Goal: Task Accomplishment & Management: Complete application form

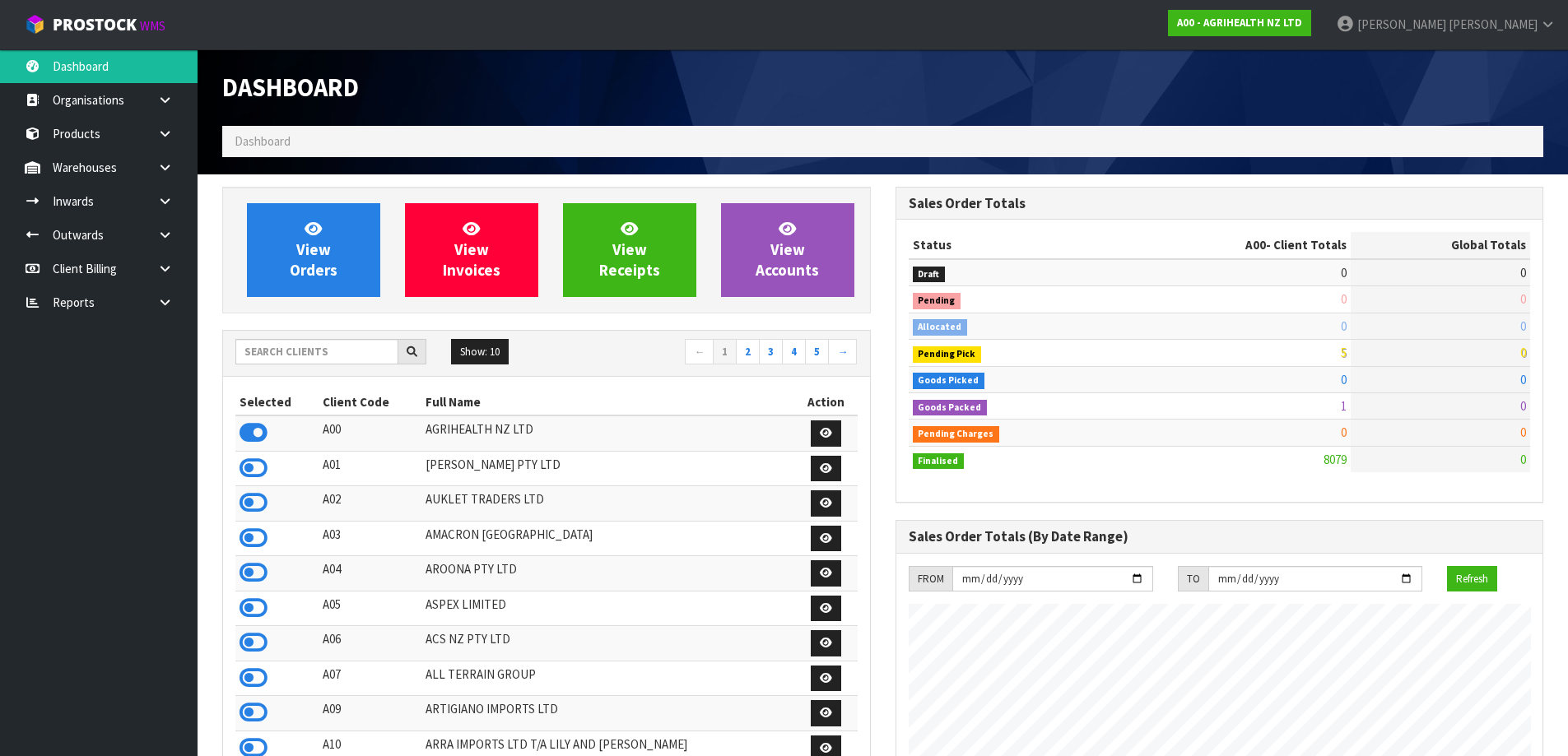
scroll to position [1247, 672]
click at [334, 347] on input "text" at bounding box center [316, 351] width 163 height 26
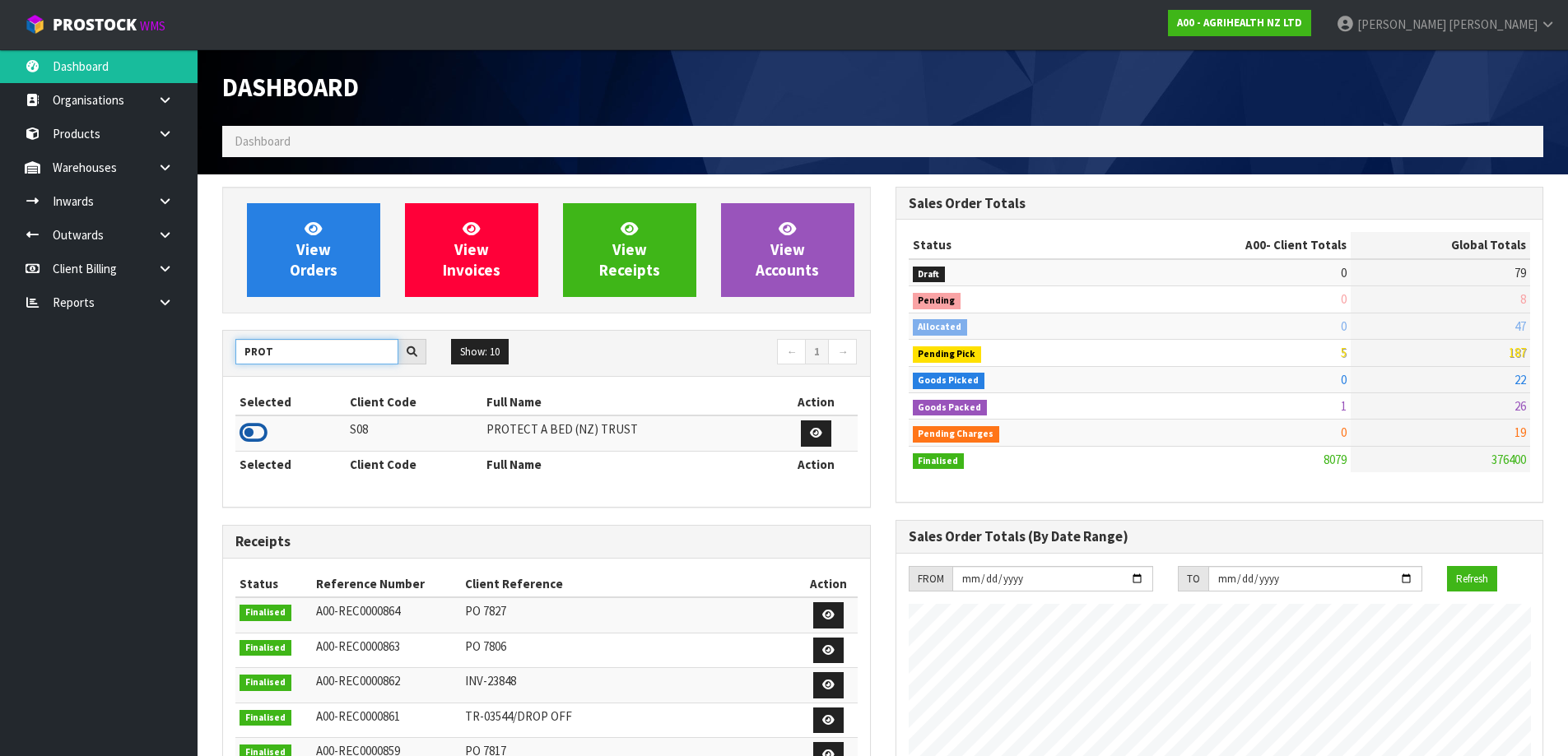
type input "PROT"
click at [260, 438] on icon at bounding box center [253, 433] width 28 height 25
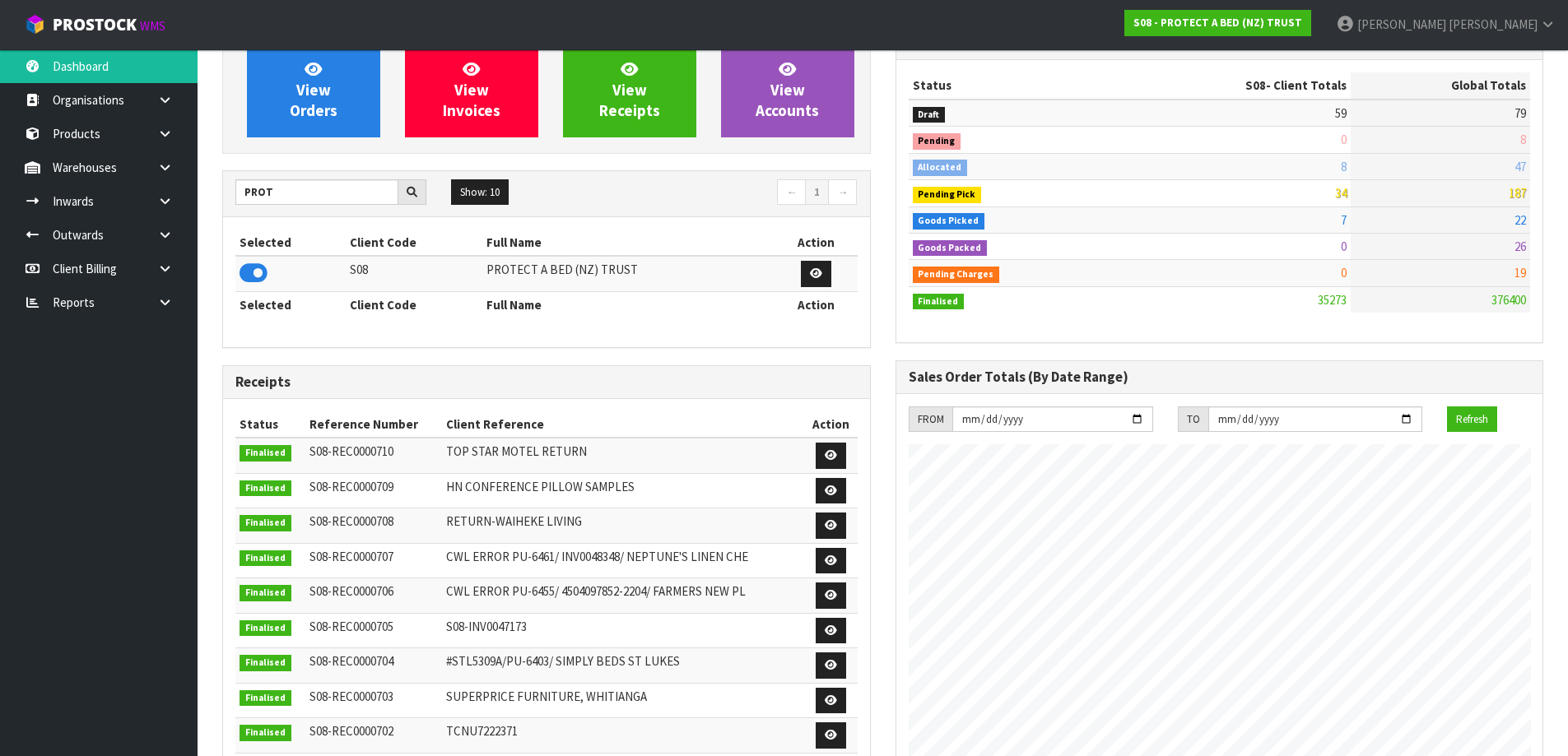
scroll to position [165, 0]
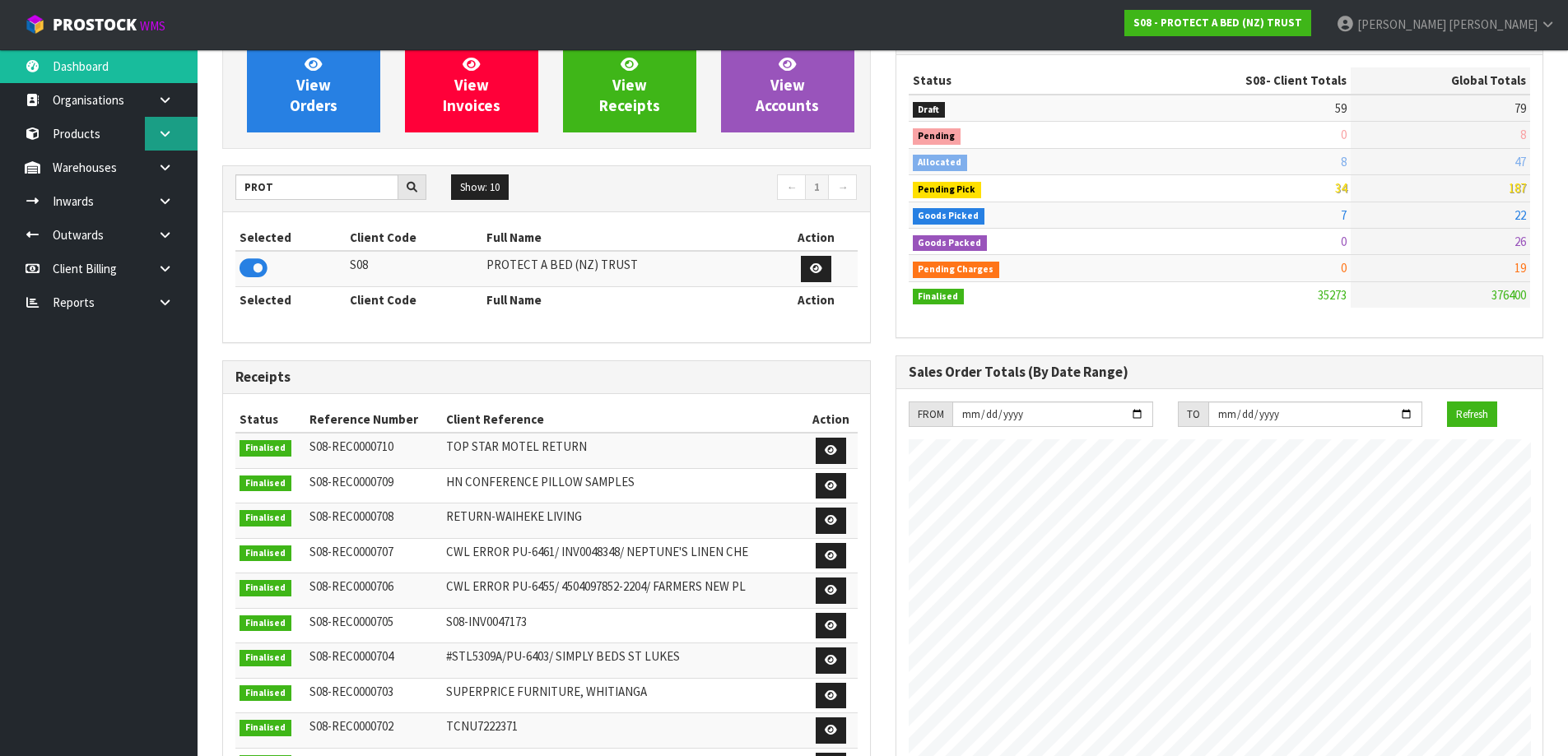
click at [155, 120] on link at bounding box center [170, 134] width 53 height 34
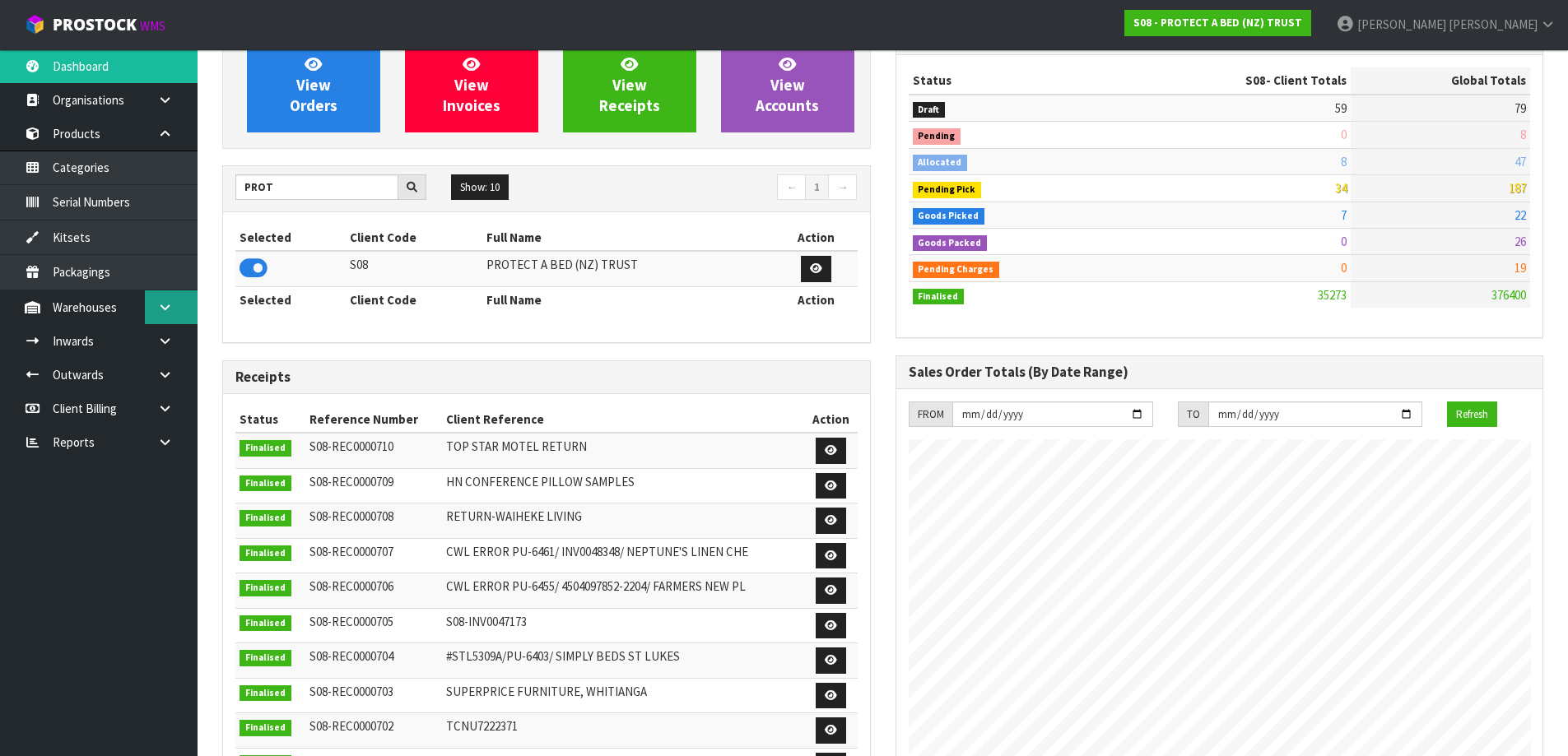
click at [165, 304] on icon at bounding box center [165, 308] width 16 height 12
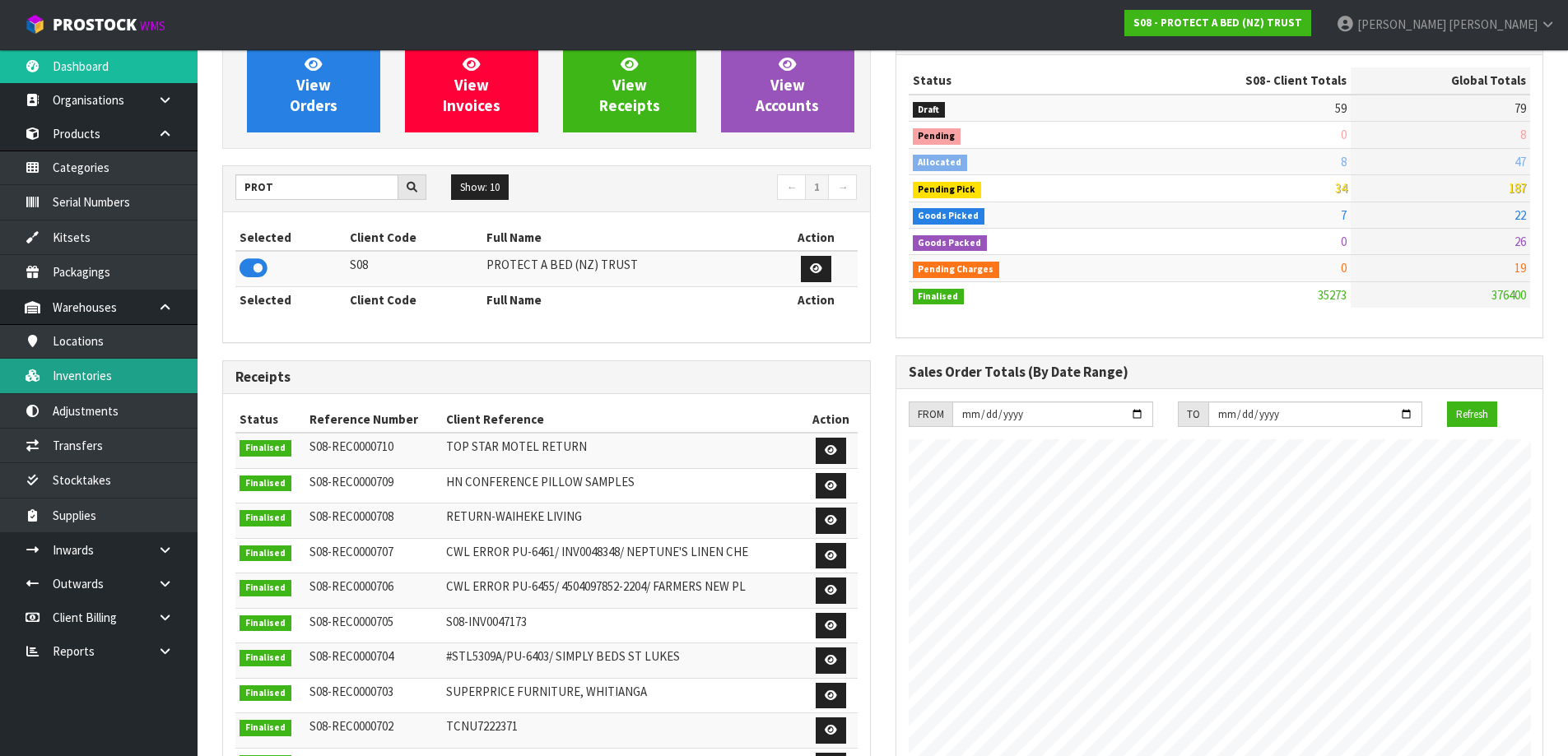
click at [111, 369] on link "Inventories" at bounding box center [99, 376] width 198 height 34
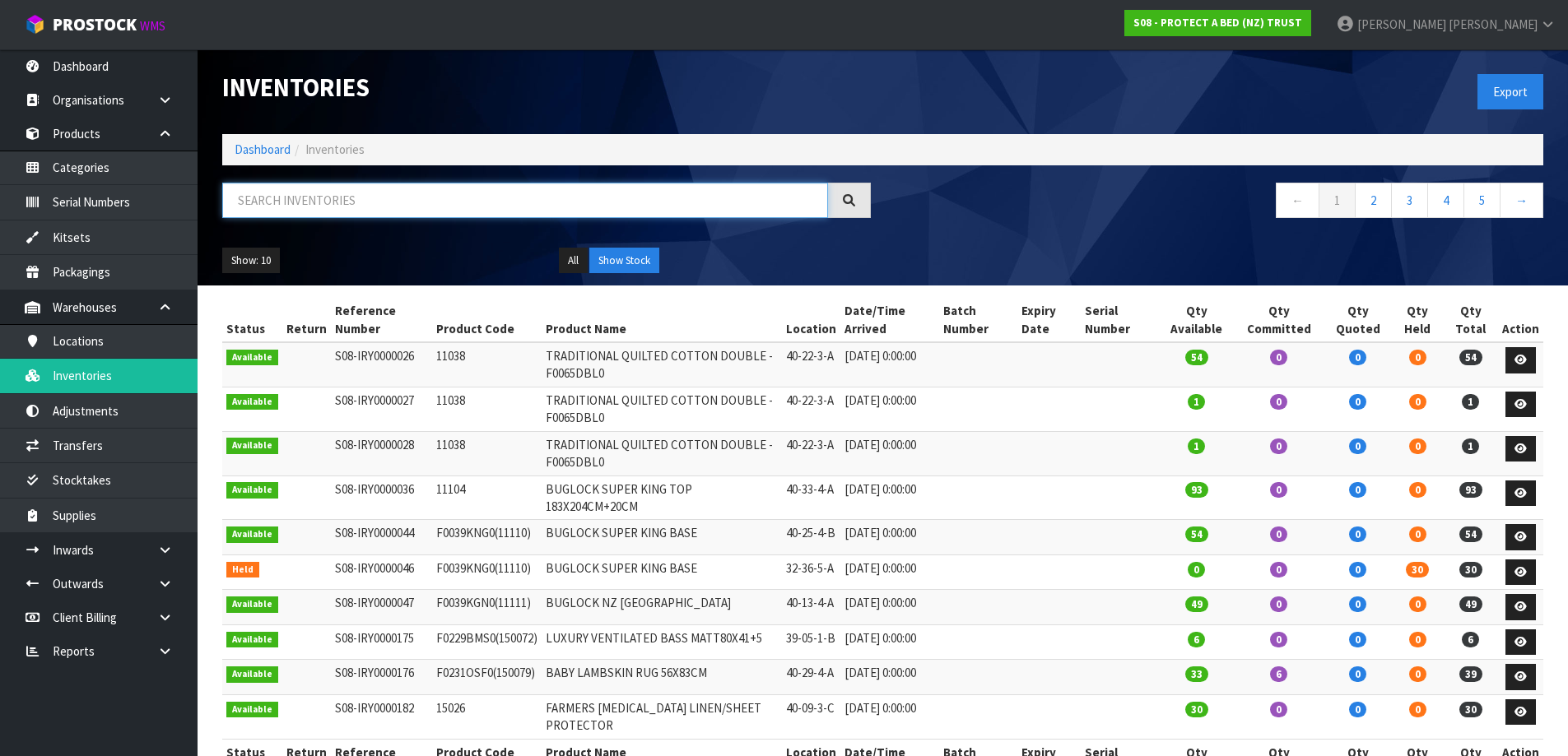
click at [304, 212] on input "text" at bounding box center [525, 201] width 606 height 36
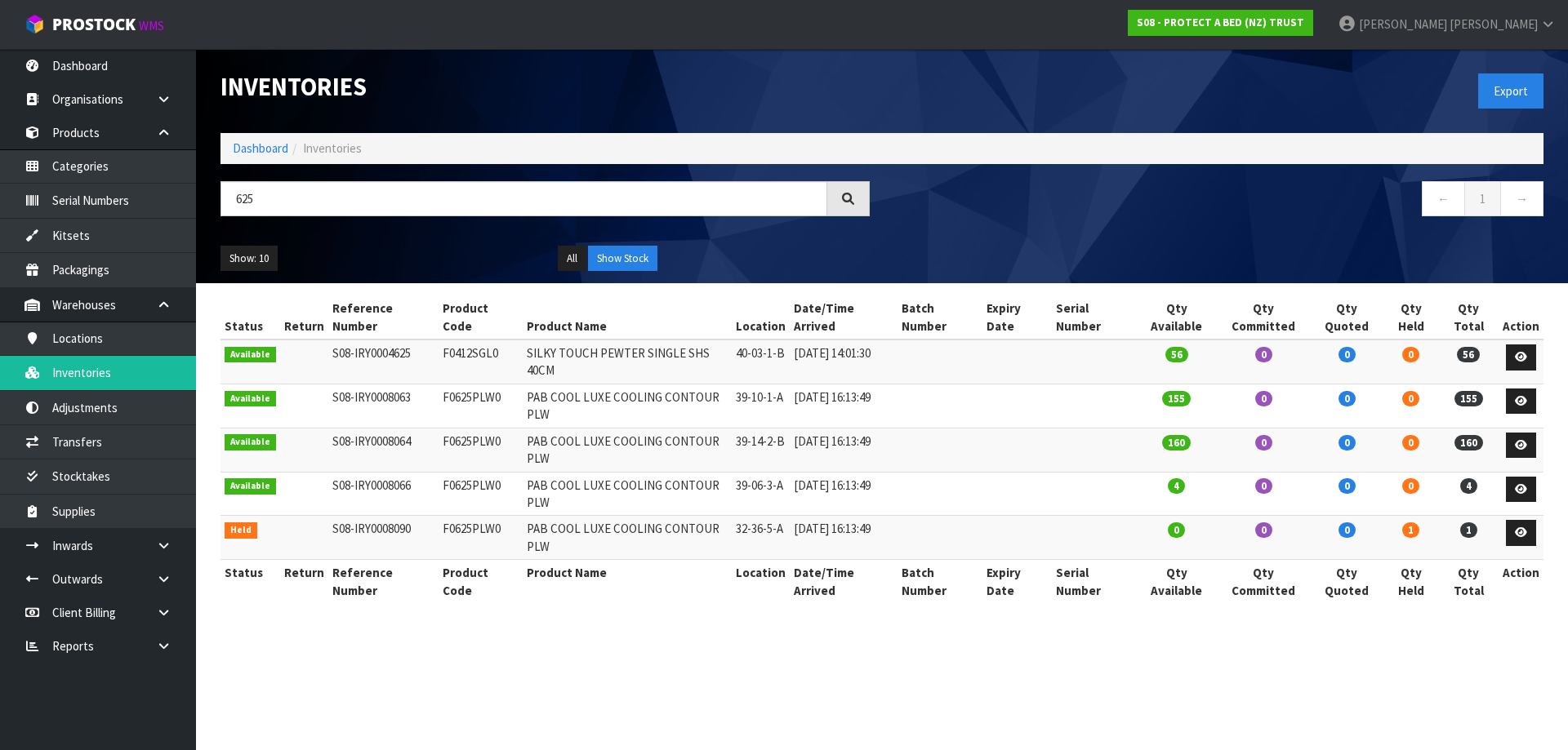
click at [469, 384] on td "F0625PLW0" at bounding box center [480, 406] width 83 height 44
copy td "F0625PLW0"
drag, startPoint x: 293, startPoint y: 217, endPoint x: 121, endPoint y: 250, distance: 175.1
click at [121, 250] on body "Toggle navigation ProStock WMS S08 - PROTECT A BED (NZ) TRUST [PERSON_NAME] Log…" at bounding box center [784, 375] width 1568 height 750
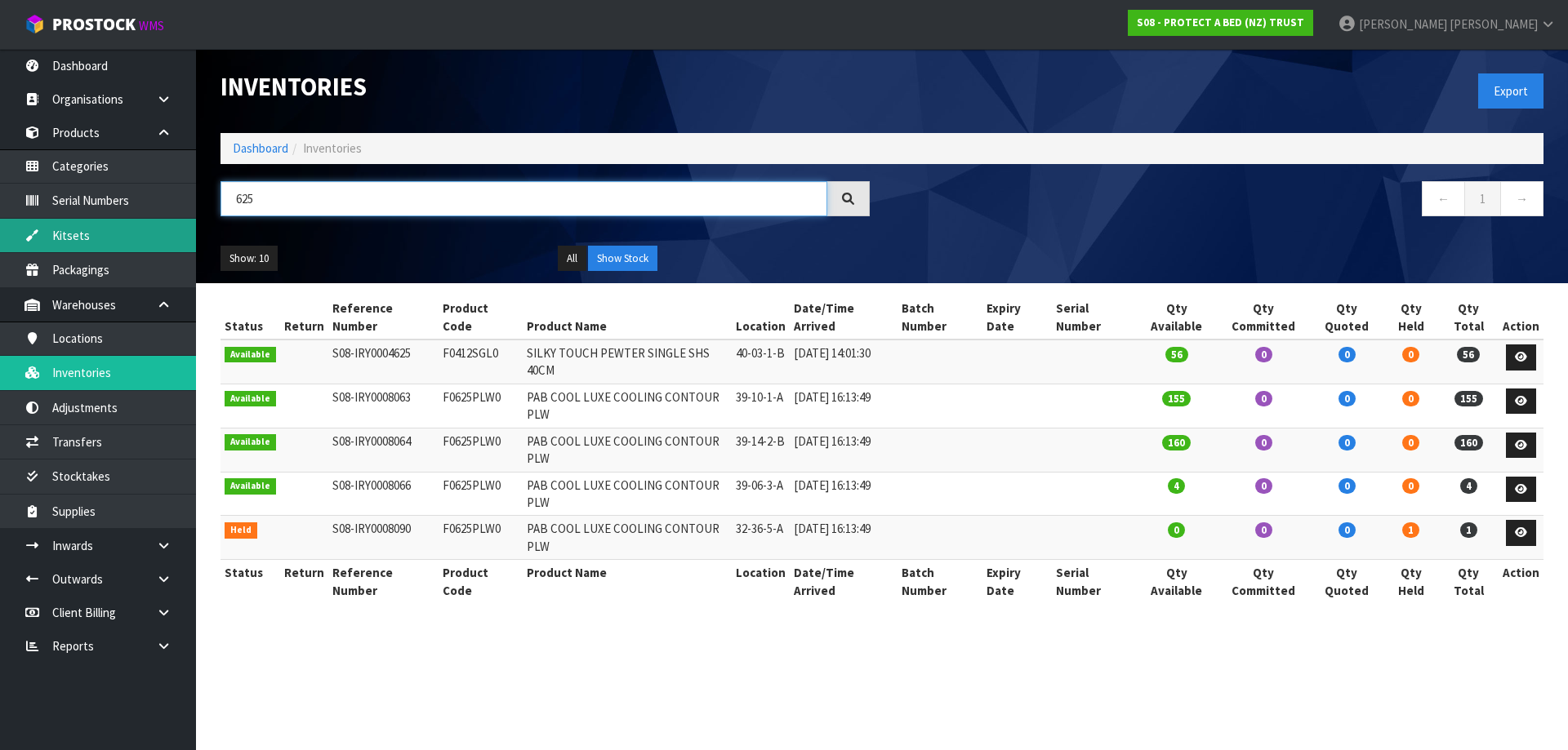
paste input "F0625PLW0"
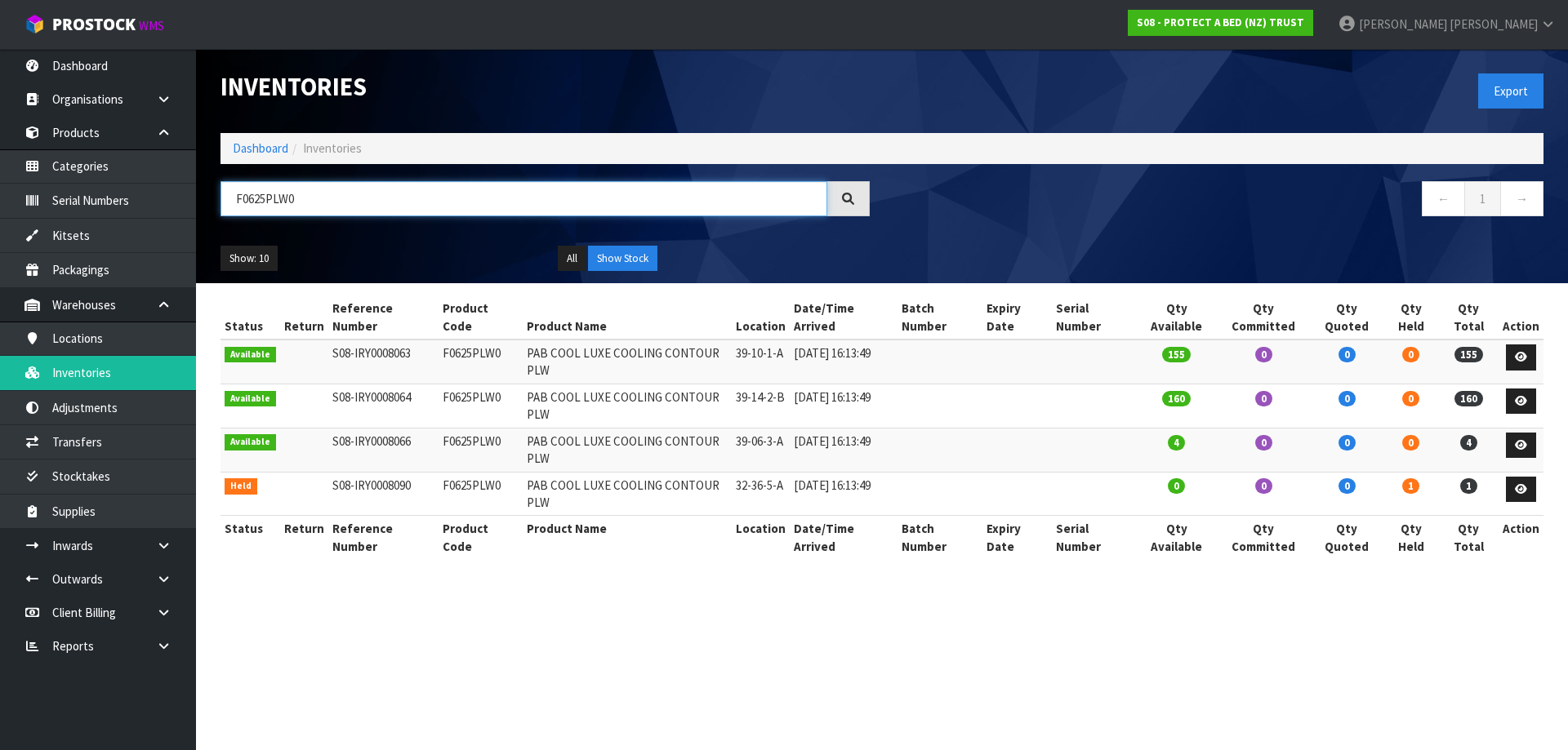
drag, startPoint x: 264, startPoint y: 197, endPoint x: 355, endPoint y: 218, distance: 93.4
click at [264, 197] on input "F0625PLW0" at bounding box center [524, 199] width 607 height 35
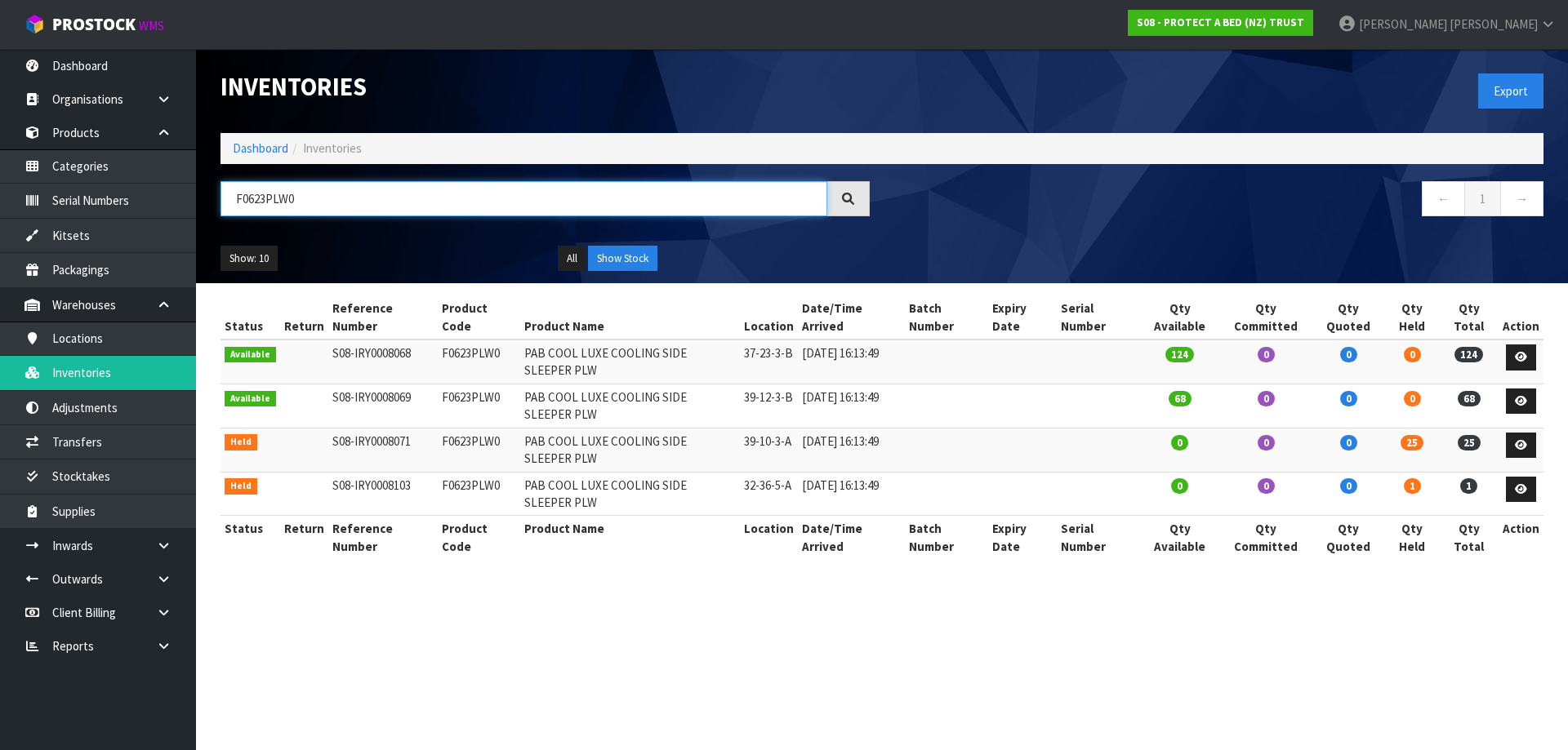
click at [264, 197] on input "F0623PLW0" at bounding box center [524, 199] width 607 height 35
click at [265, 194] on input "F0623PLW0" at bounding box center [524, 199] width 607 height 35
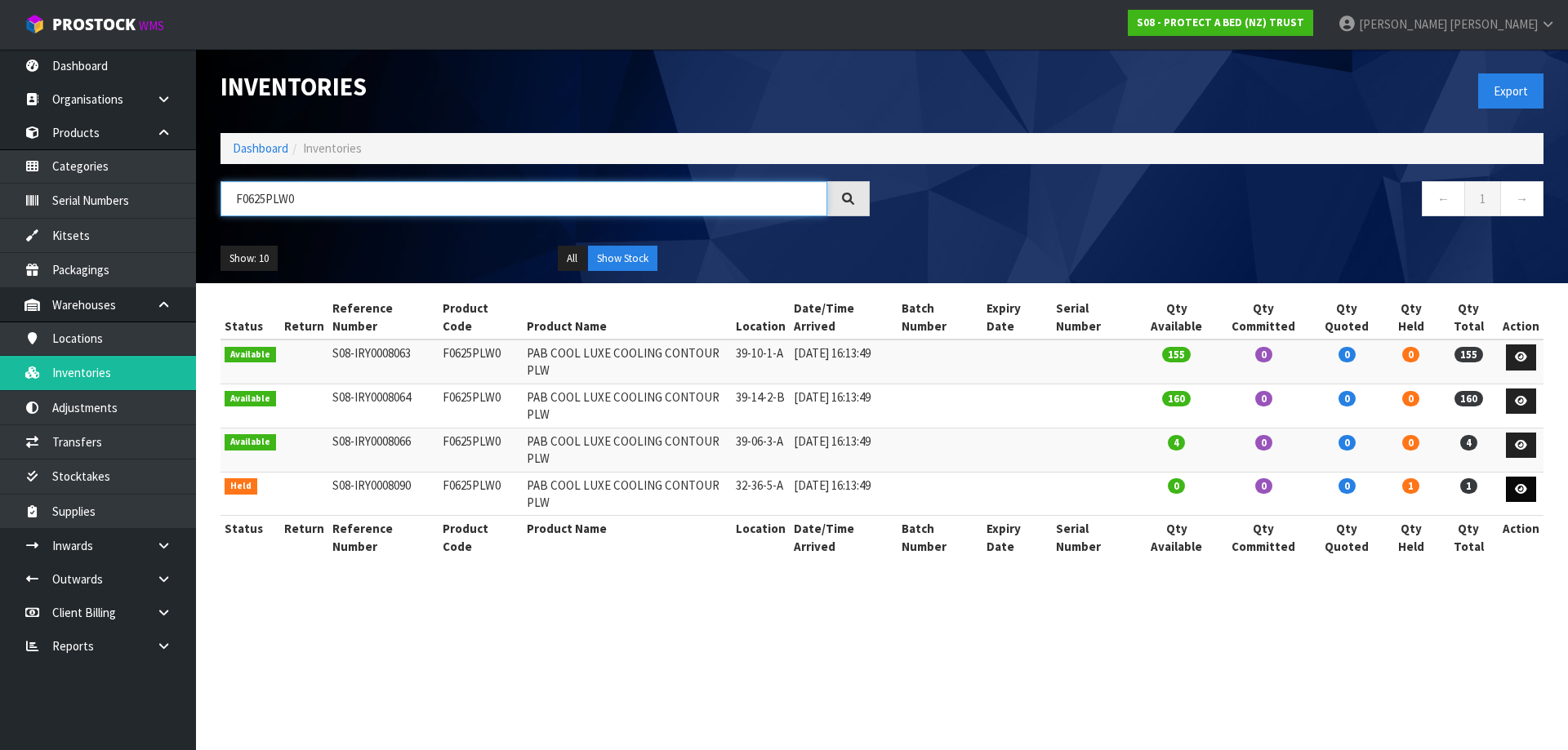
type input "F0625PLW0"
click at [1520, 477] on link at bounding box center [1521, 490] width 30 height 27
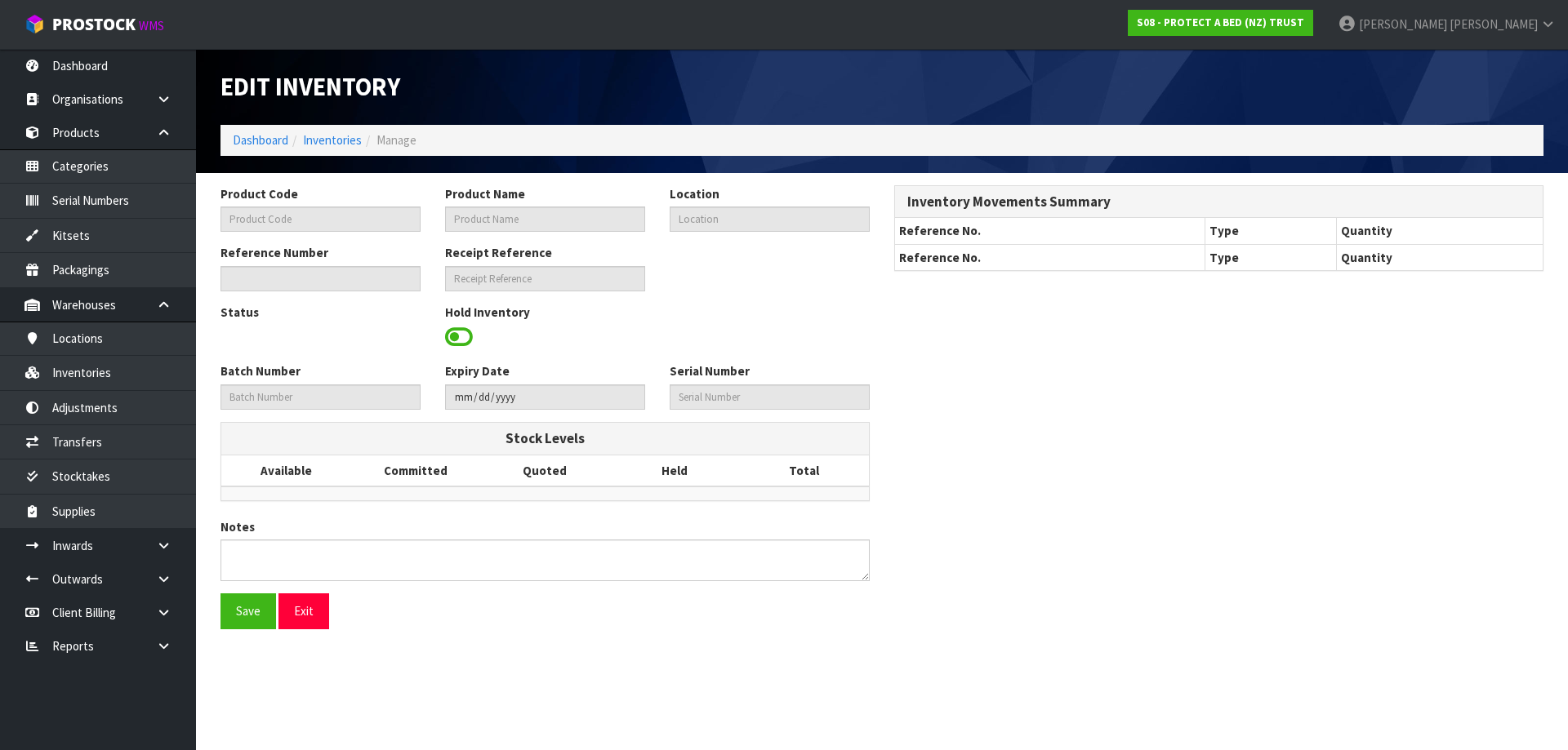
type input "F0625PLW0"
type input "PAB COOL LUXE COOLING CONTOUR PLW"
type input "32-36-5-A"
type input "S08-IRY0008090"
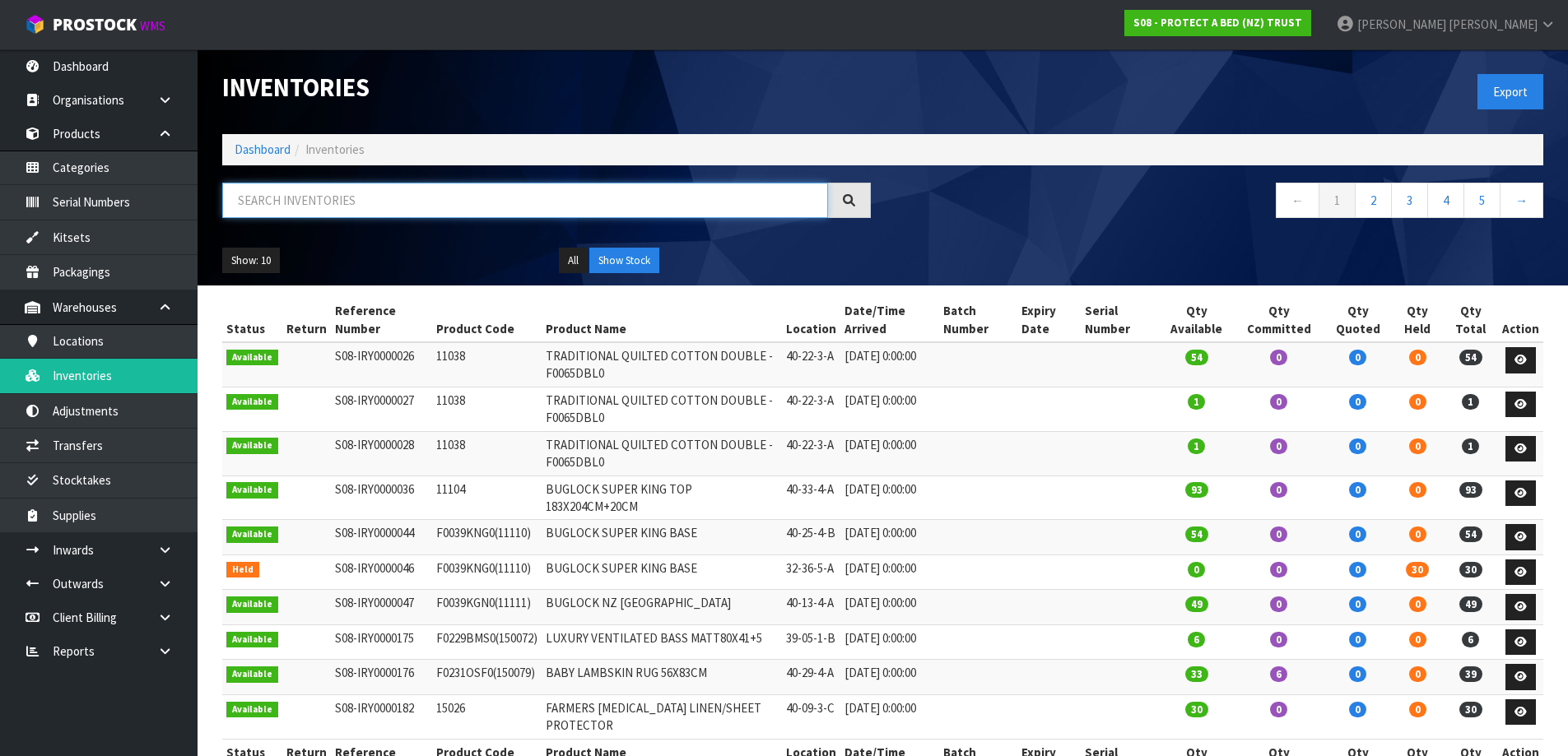
click at [307, 201] on input "text" at bounding box center [525, 201] width 606 height 36
paste input "F0625PLW0"
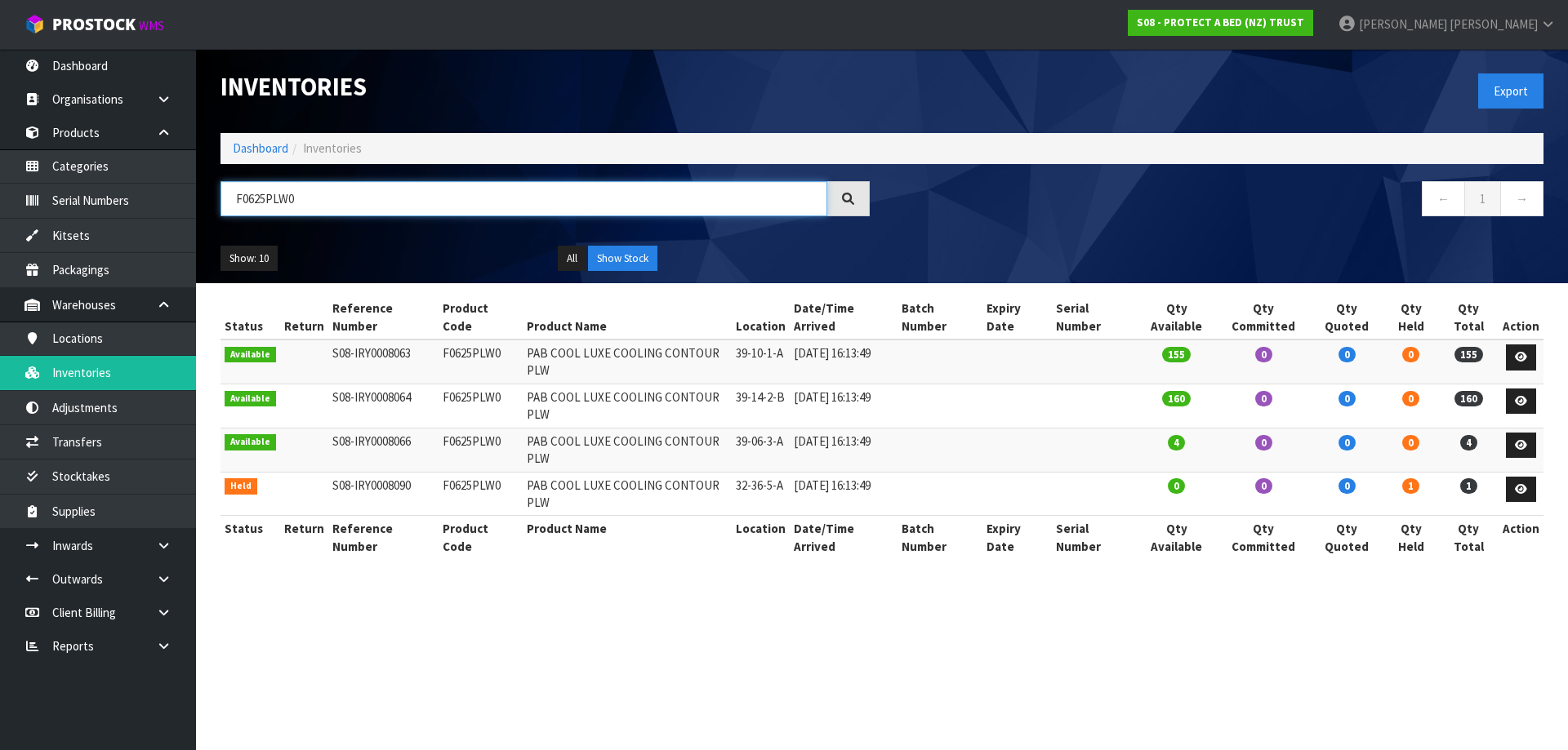
click at [269, 195] on input "F0625PLW0" at bounding box center [524, 199] width 607 height 35
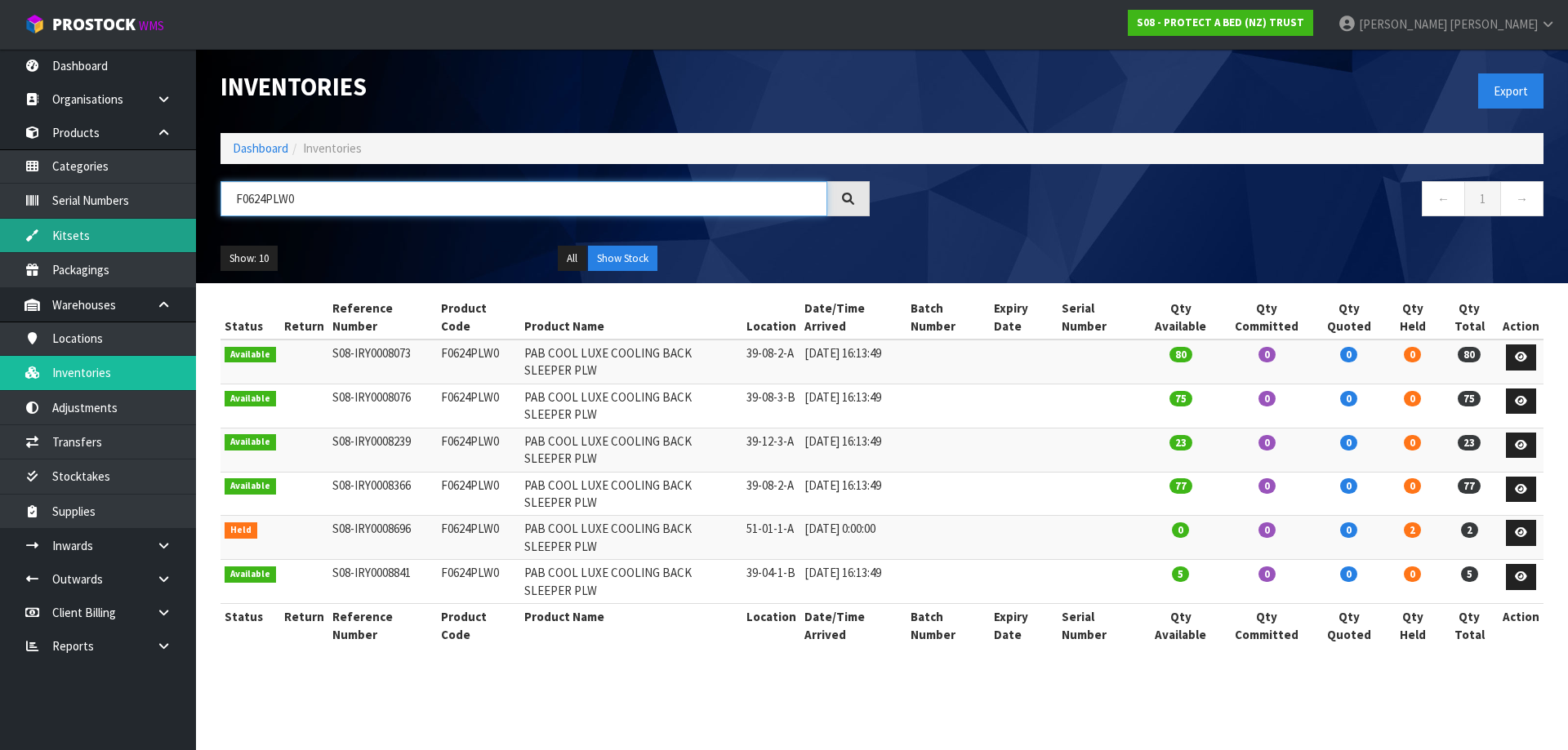
drag, startPoint x: 310, startPoint y: 192, endPoint x: 187, endPoint y: 220, distance: 126.1
click at [187, 220] on body "Toggle navigation ProStock WMS S08 - PROTECT A BED (NZ) TRUST [PERSON_NAME] Log…" at bounding box center [784, 375] width 1568 height 750
type input "F0624PLW0"
click at [1525, 536] on icon at bounding box center [1521, 532] width 12 height 11
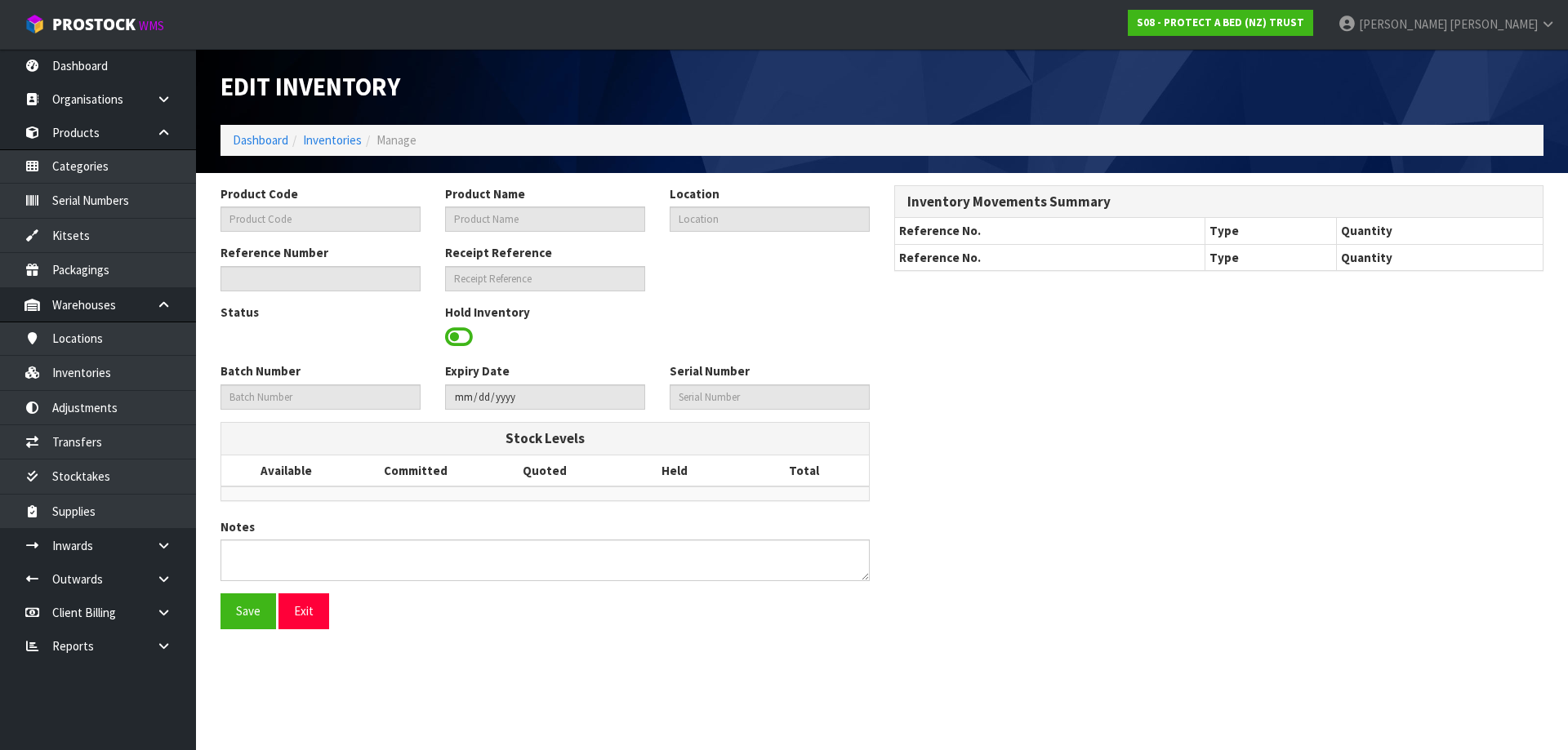
type input "F0624PLW0"
type input "PAB COOL LUXE COOLING BACK SLEEPER PLW"
type input "51-01-1-A"
type input "S08-IRY0008696"
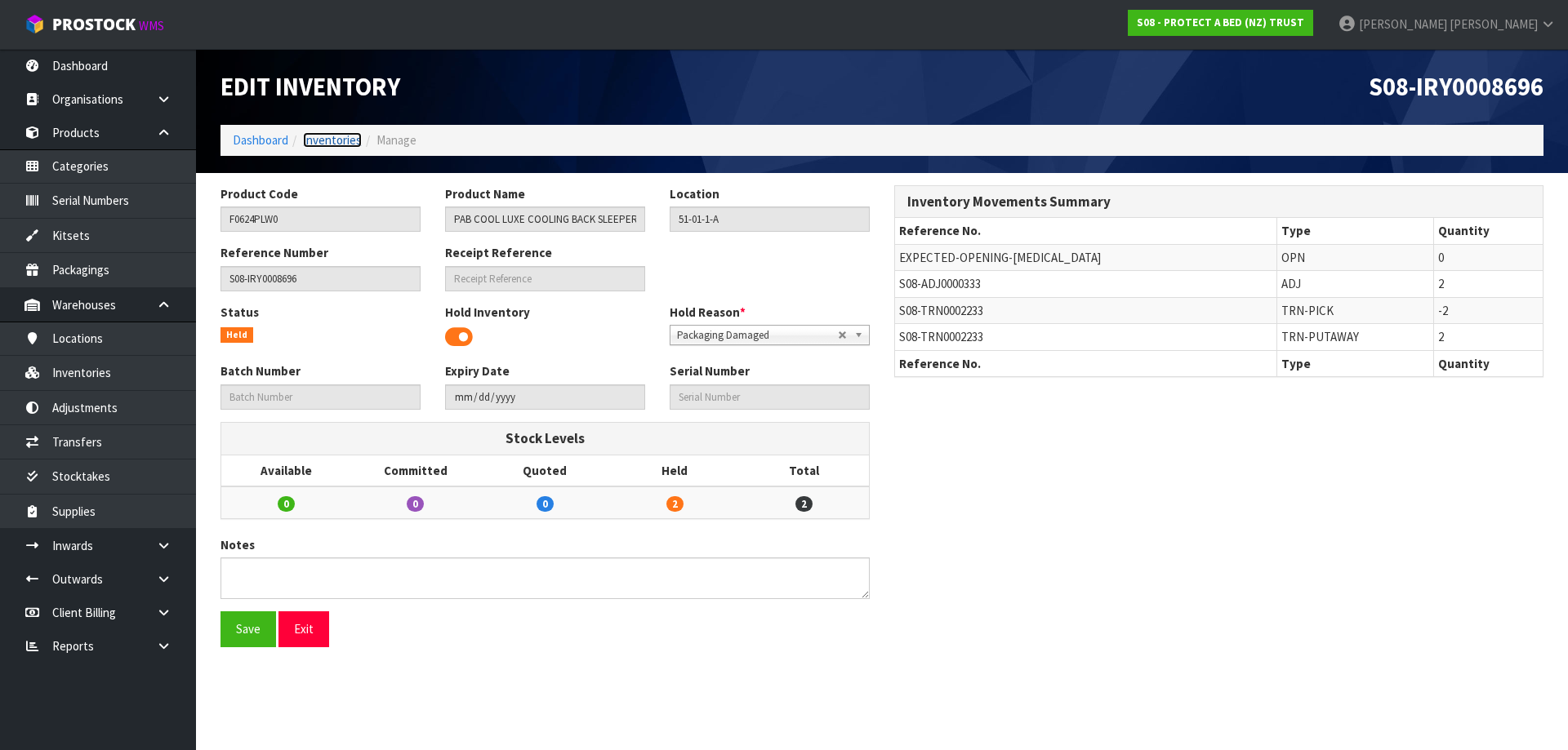
click at [317, 134] on link "Inventories" at bounding box center [333, 141] width 58 height 16
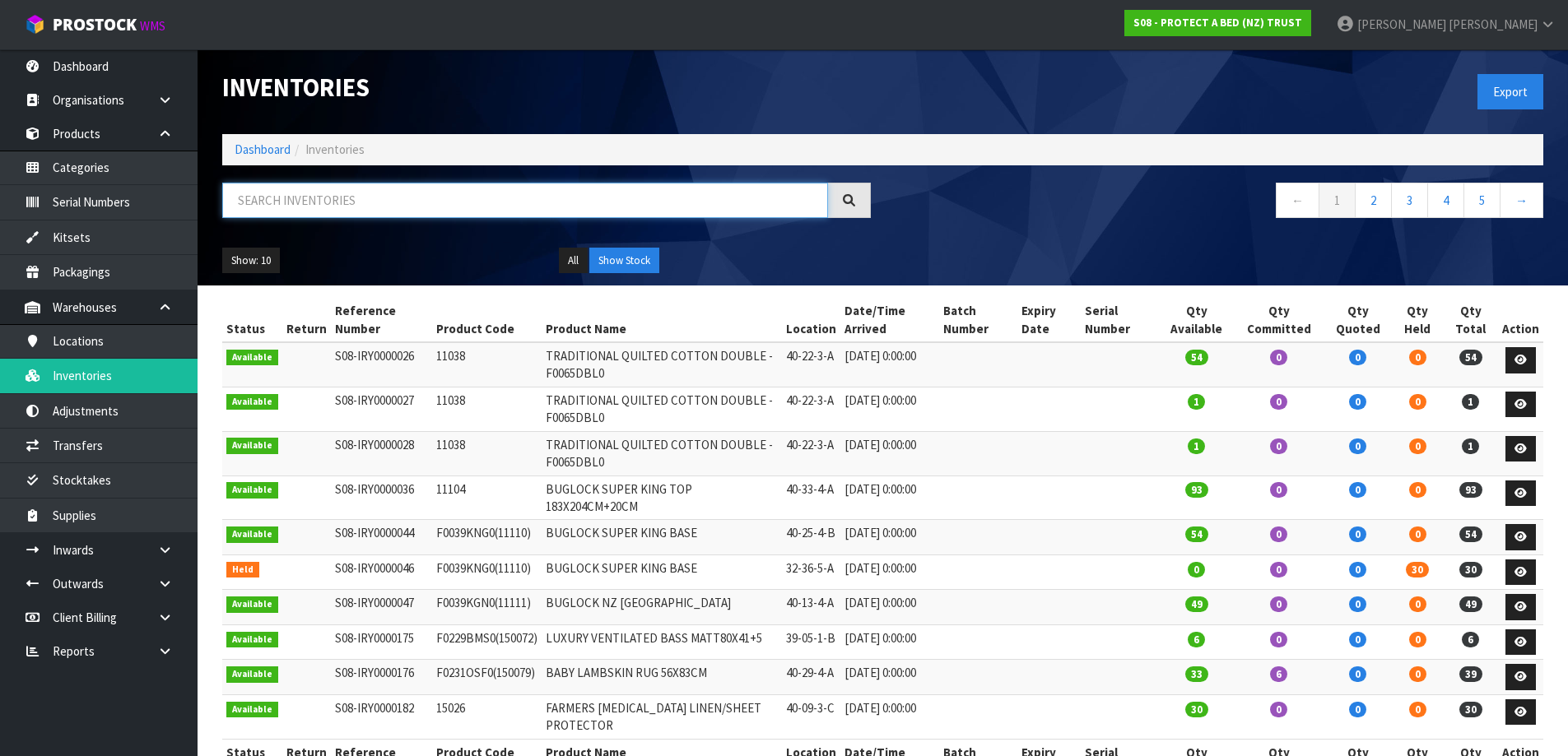
click at [331, 196] on input "text" at bounding box center [525, 201] width 606 height 36
paste input "F0624PLW0"
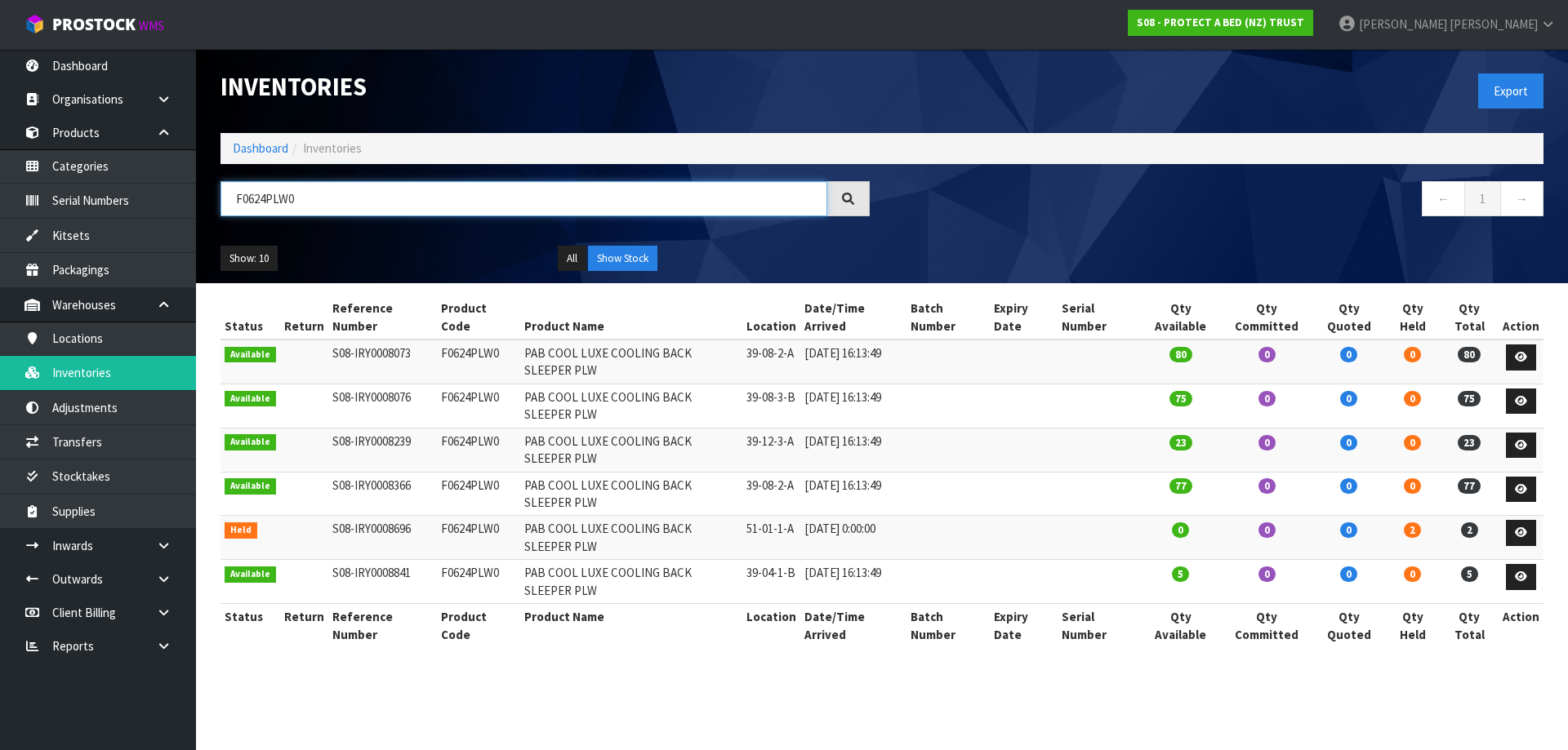
click at [265, 197] on input "F0624PLW0" at bounding box center [524, 199] width 607 height 35
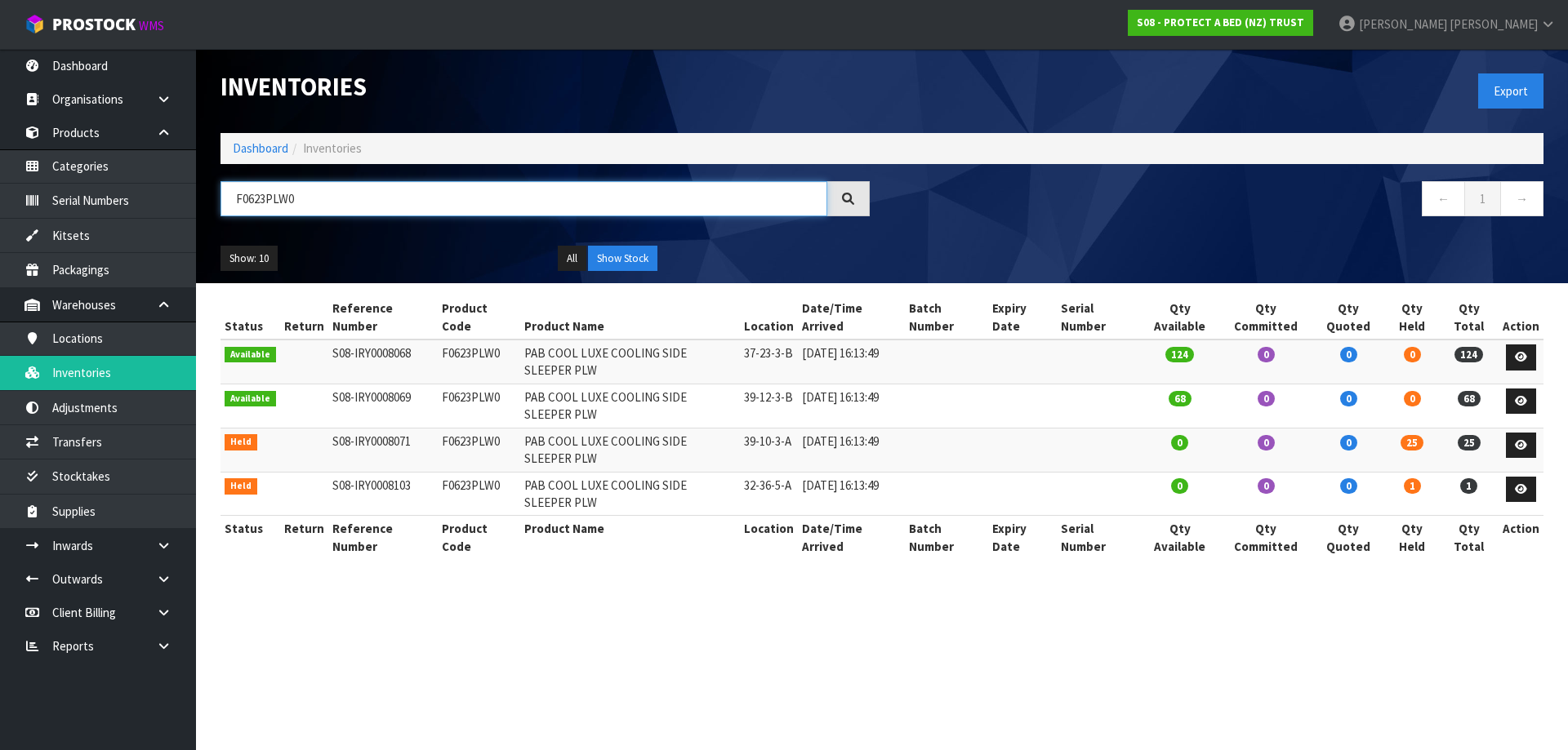
drag, startPoint x: 295, startPoint y: 204, endPoint x: 218, endPoint y: 219, distance: 78.4
click at [218, 219] on div "F0623PLW0" at bounding box center [545, 205] width 674 height 48
type input "F0623PLW0"
click at [1515, 449] on link at bounding box center [1521, 446] width 30 height 27
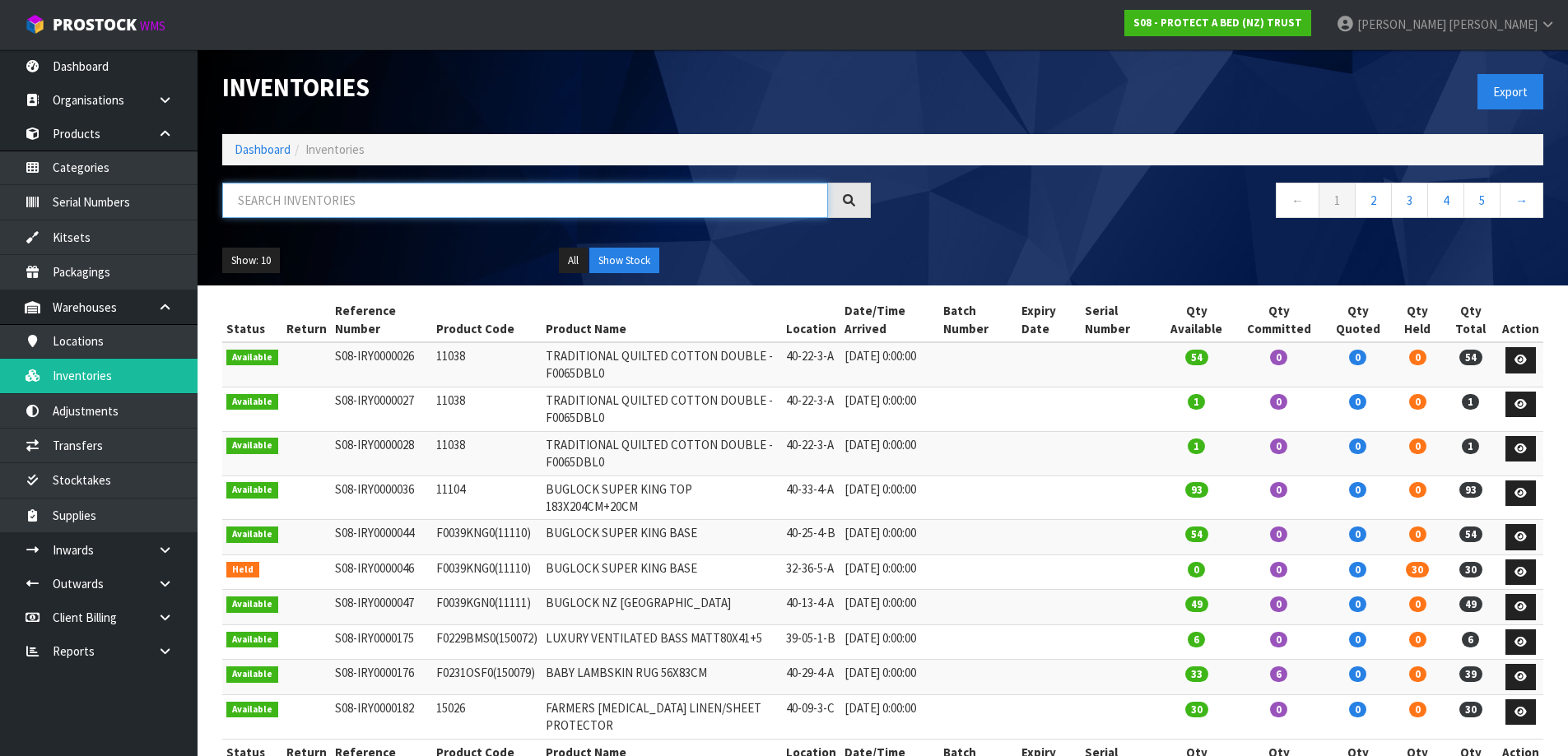
click at [517, 208] on input "text" at bounding box center [525, 201] width 606 height 36
paste input "F0623PLW0"
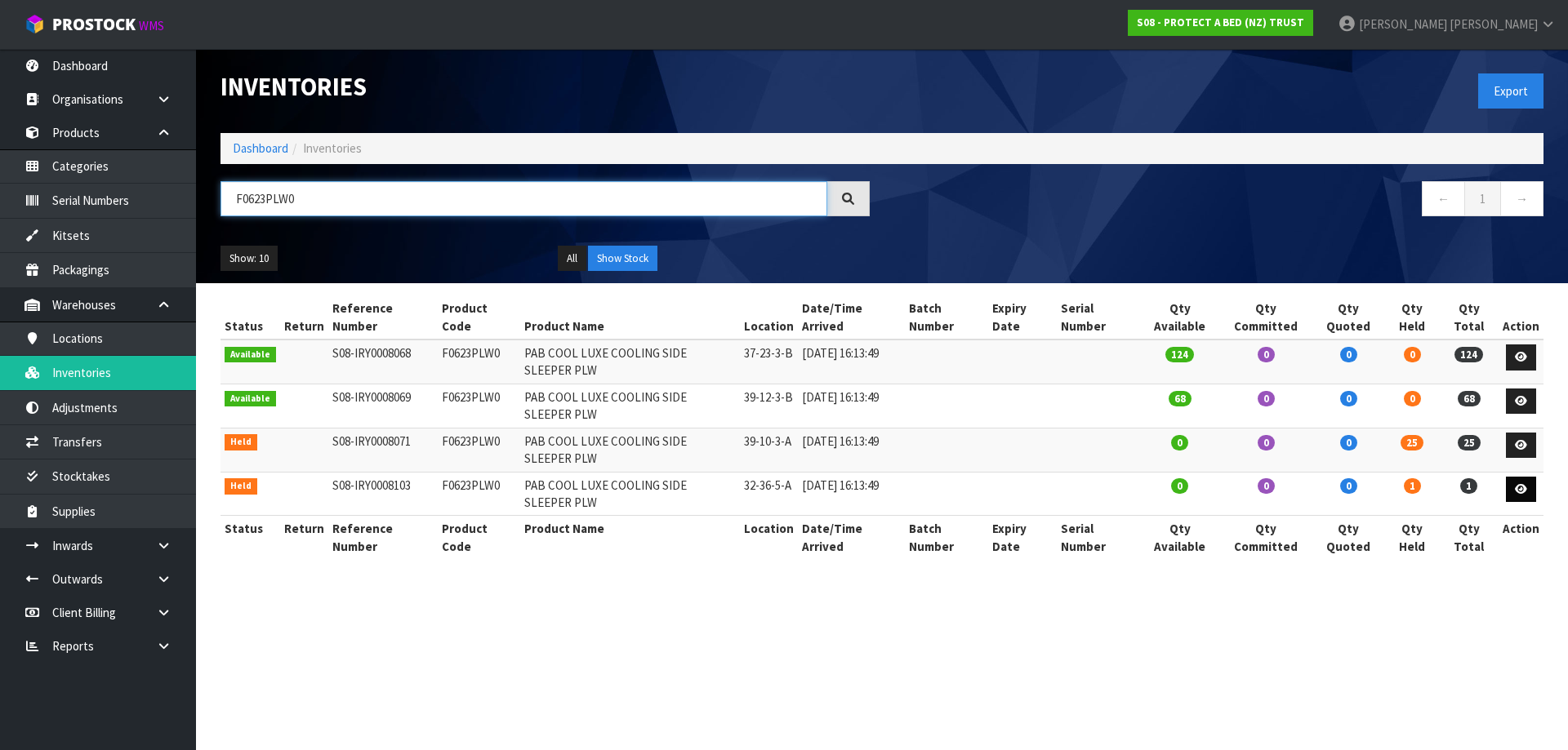
type input "F0623PLW0"
click at [1516, 495] on link at bounding box center [1521, 490] width 30 height 27
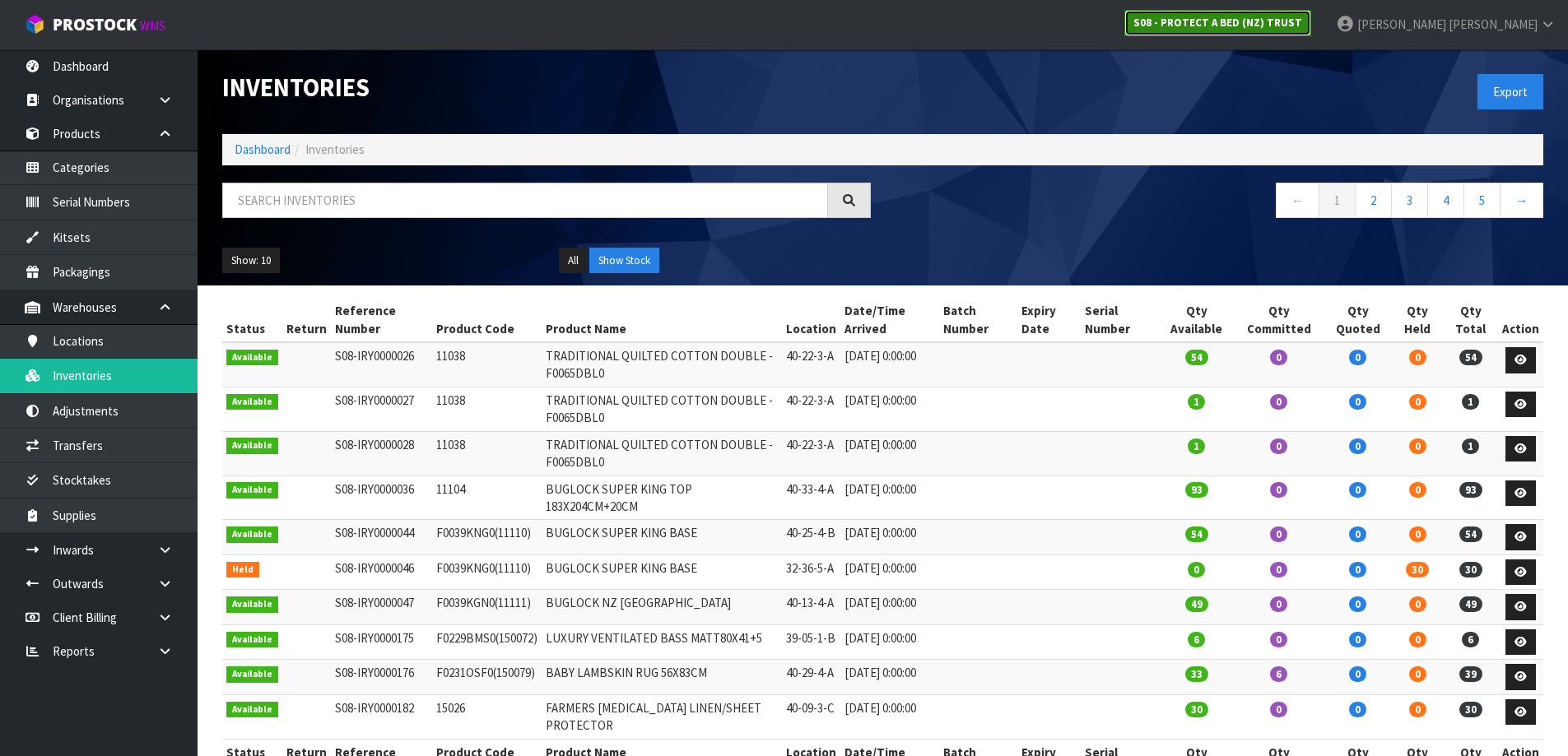
click at [1311, 31] on link "S08 - PROTECT A BED (NZ) TRUST" at bounding box center [1218, 23] width 187 height 27
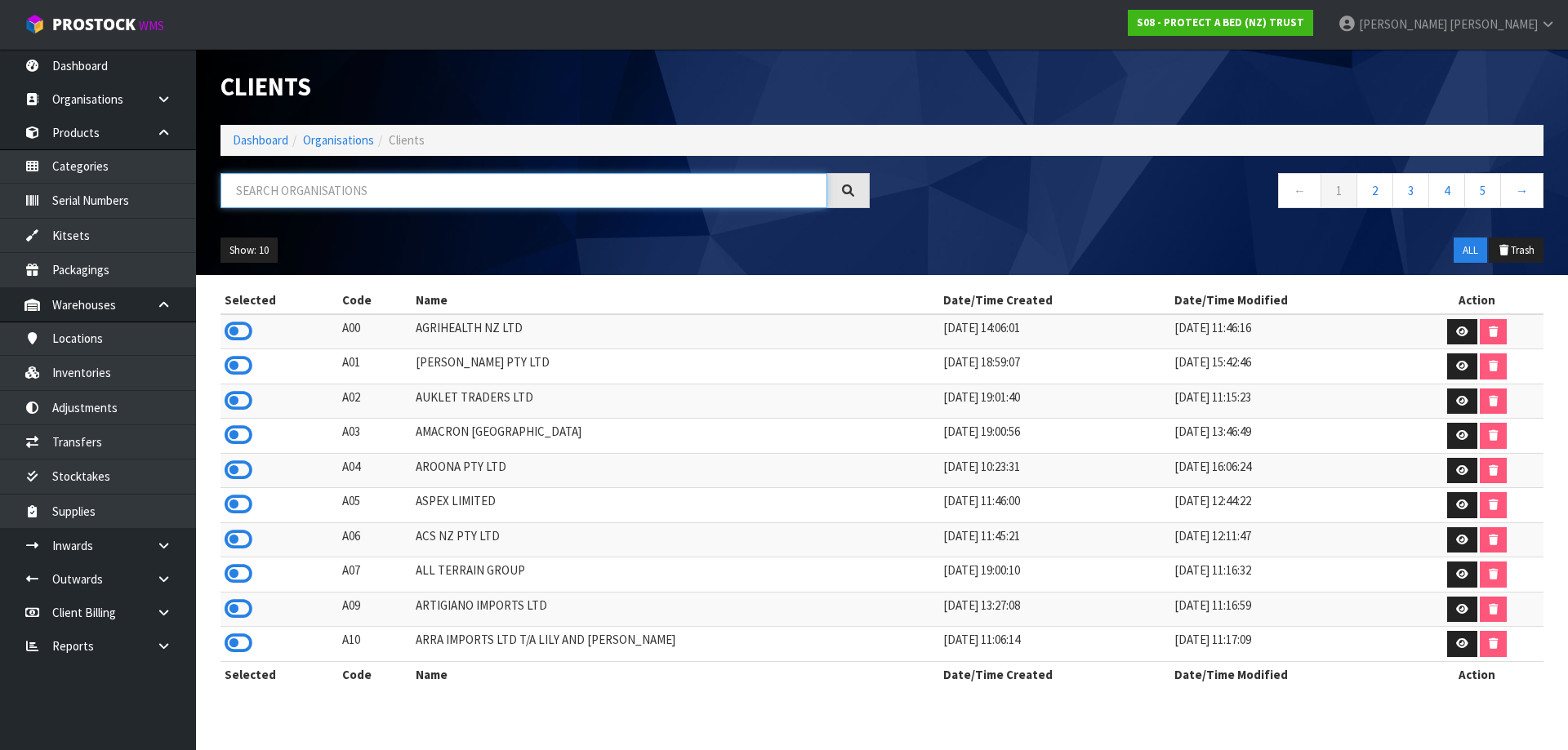
click at [341, 180] on input "text" at bounding box center [524, 191] width 607 height 35
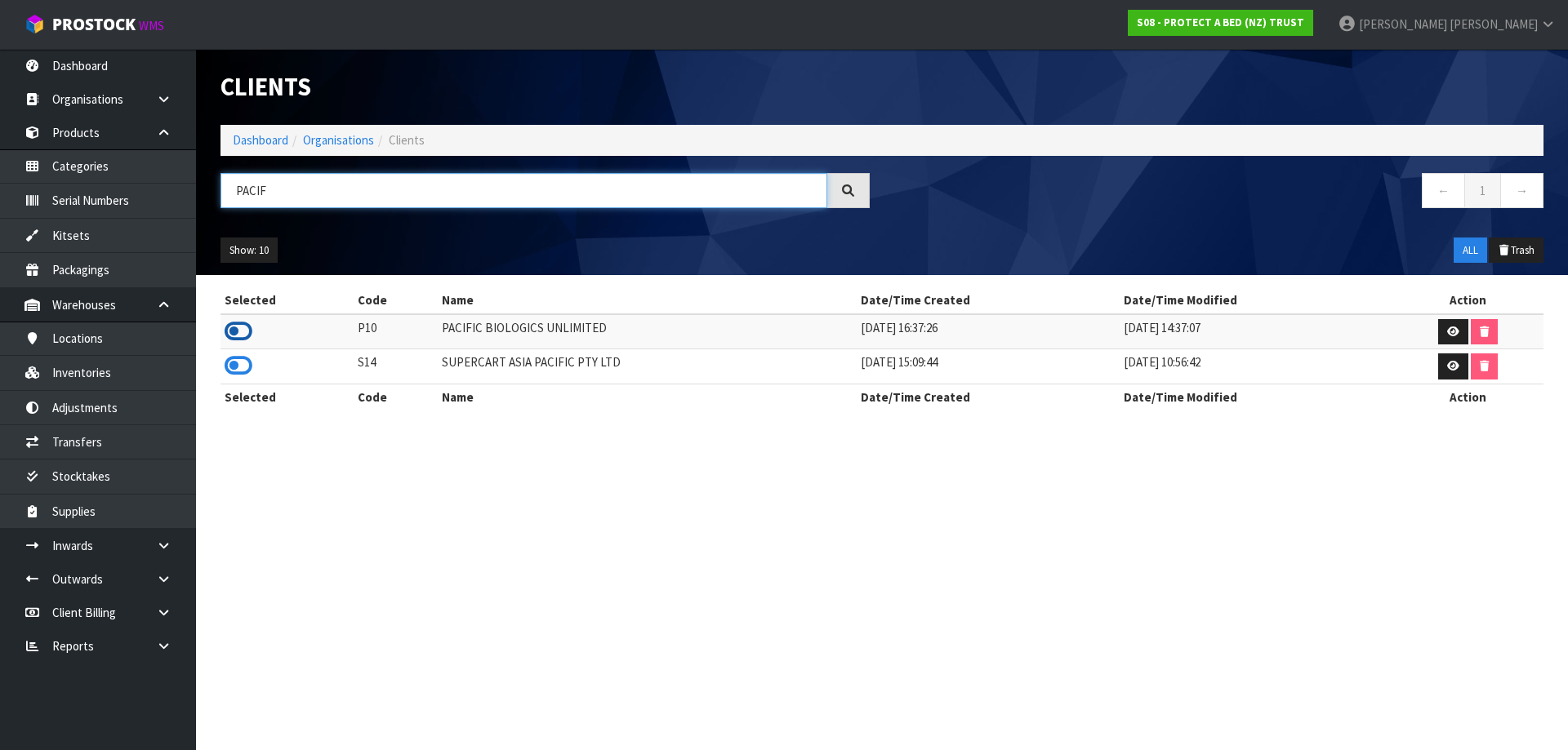
type input "PACIF"
click at [231, 336] on icon at bounding box center [238, 332] width 27 height 25
click at [176, 546] on link at bounding box center [169, 546] width 52 height 34
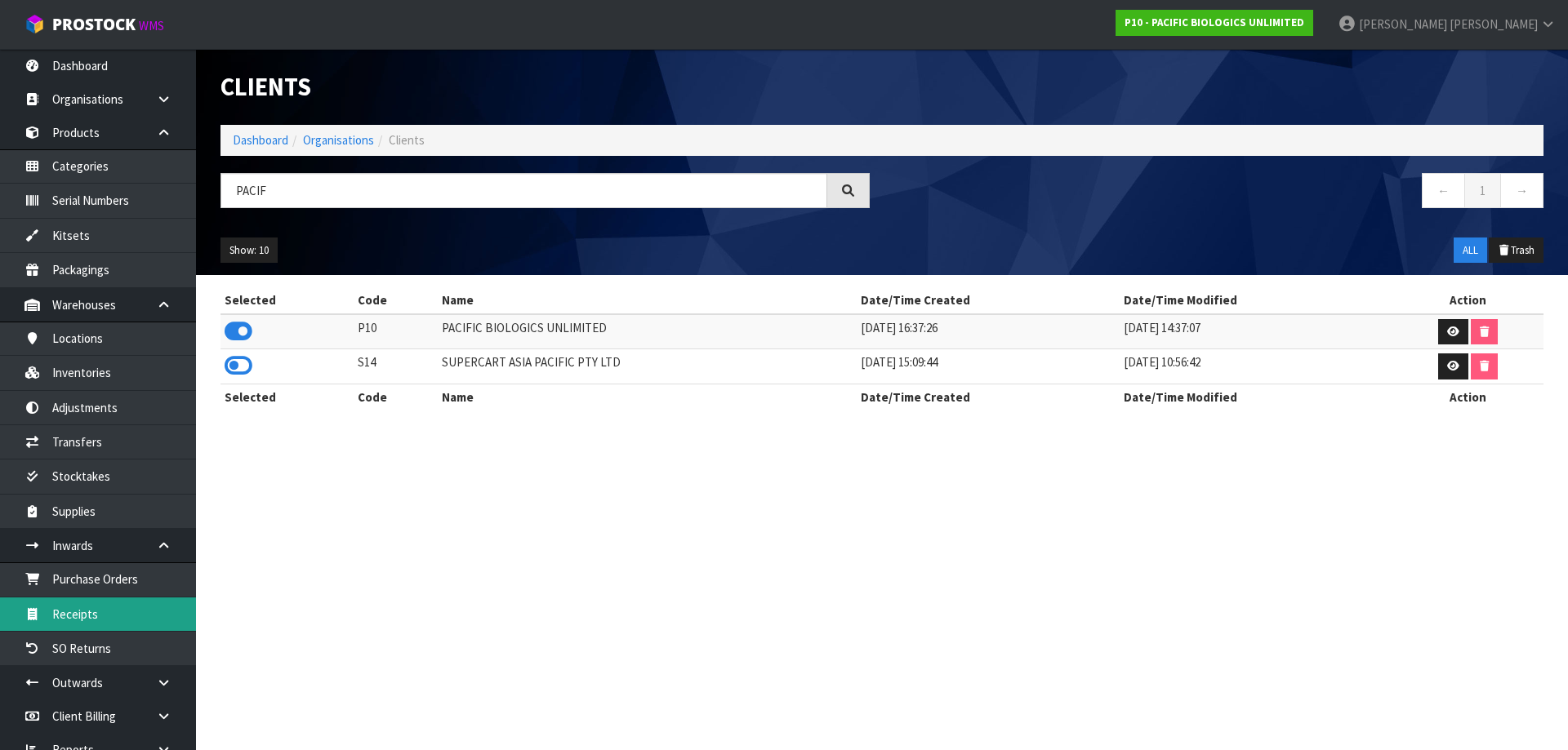
click at [103, 611] on link "Receipts" at bounding box center [98, 615] width 196 height 34
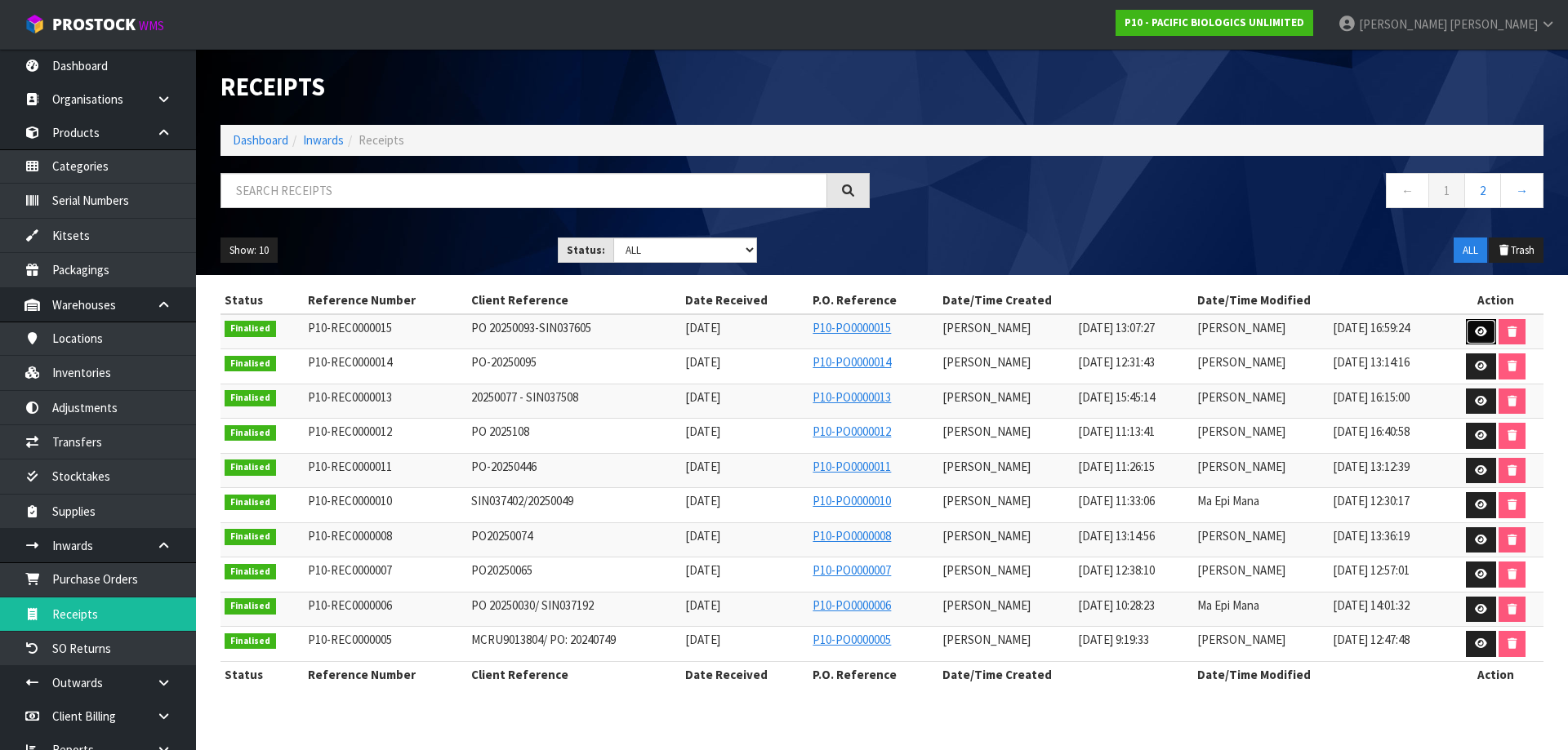
click at [1486, 346] on td at bounding box center [1495, 332] width 96 height 35
click at [1487, 330] on icon at bounding box center [1480, 332] width 12 height 11
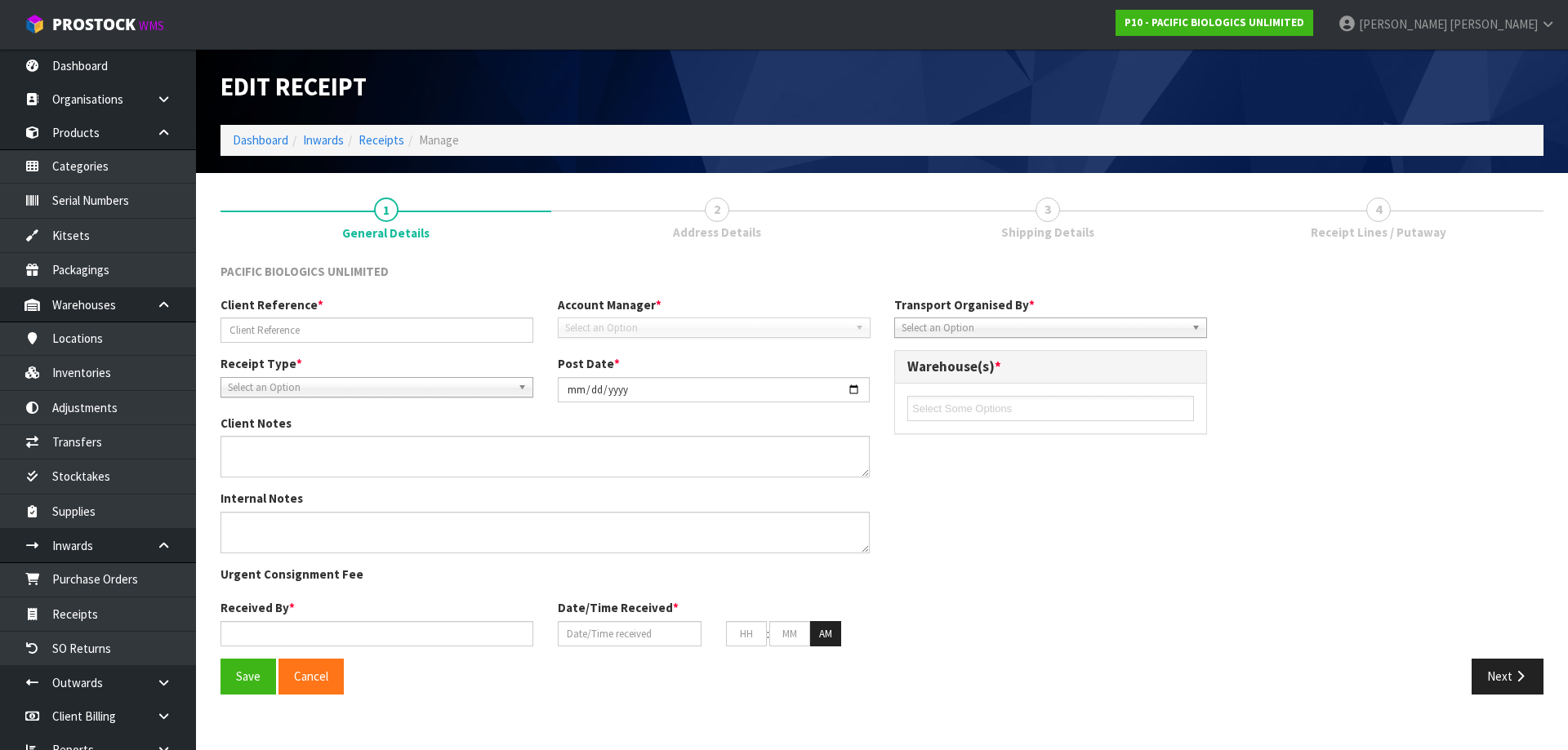
type input "PO 20250093-SIN037605"
type input "[DATE]"
type input "[PERSON_NAME]"
type input "[DATE]"
type input "01"
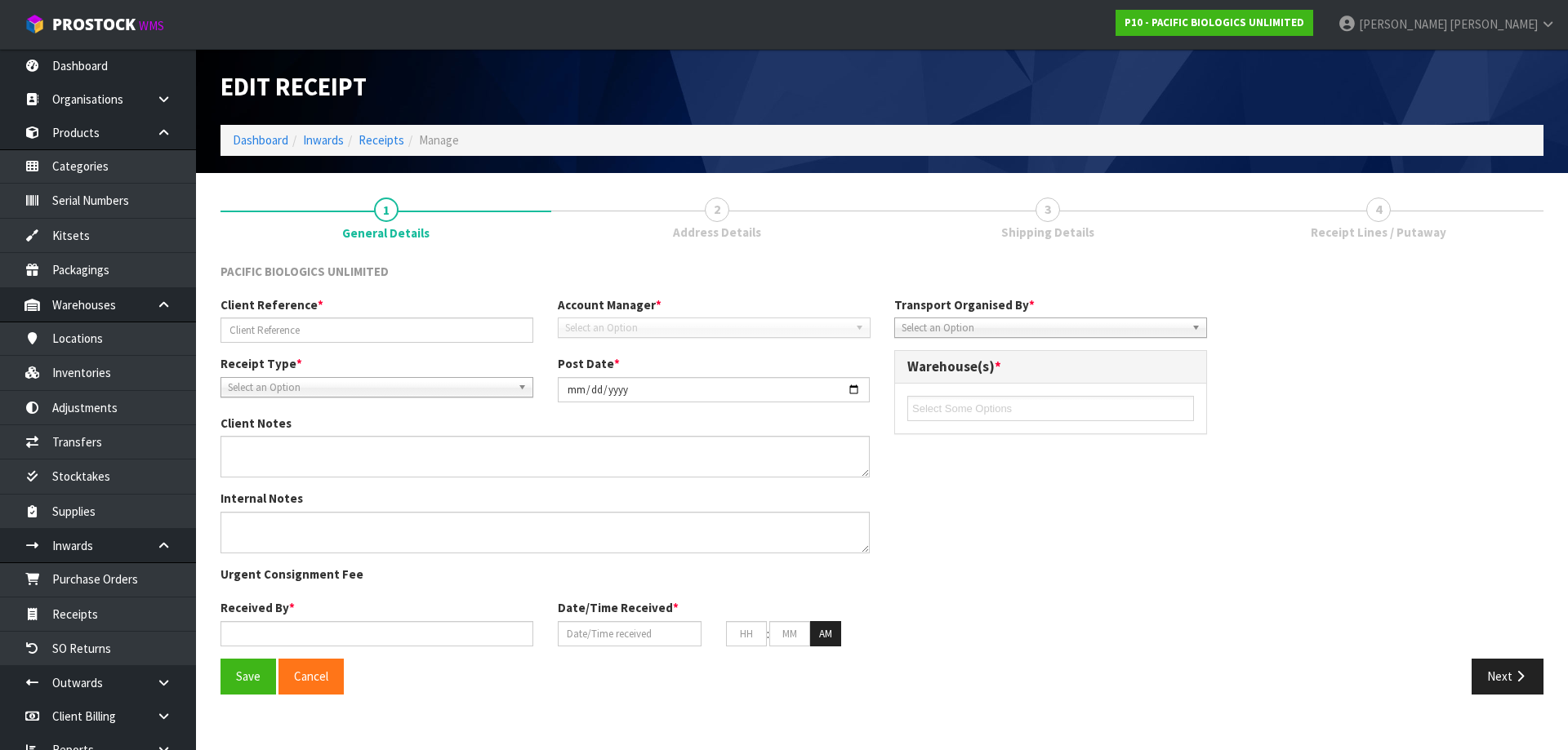
type input "07"
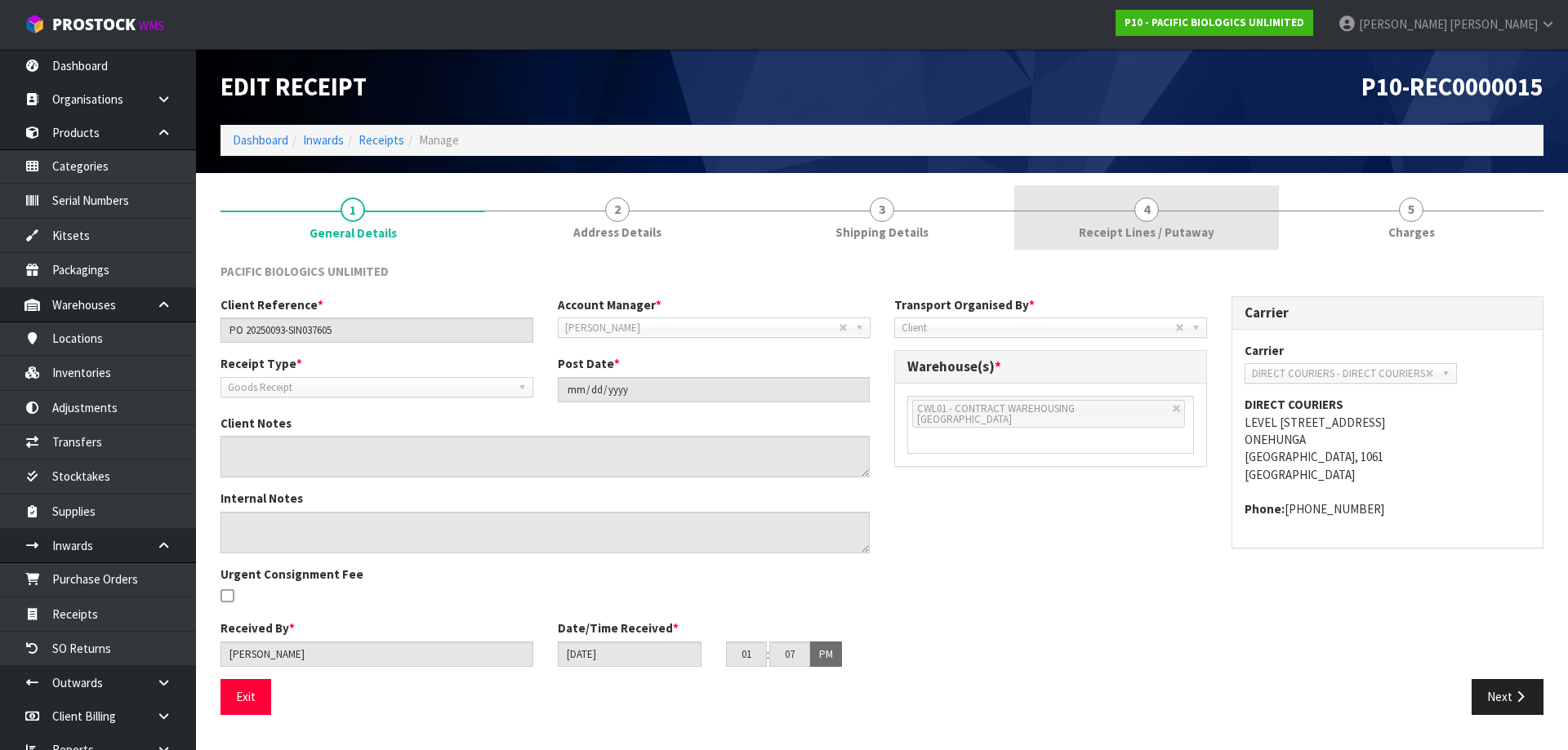
click at [1148, 220] on span "4" at bounding box center [1146, 210] width 25 height 25
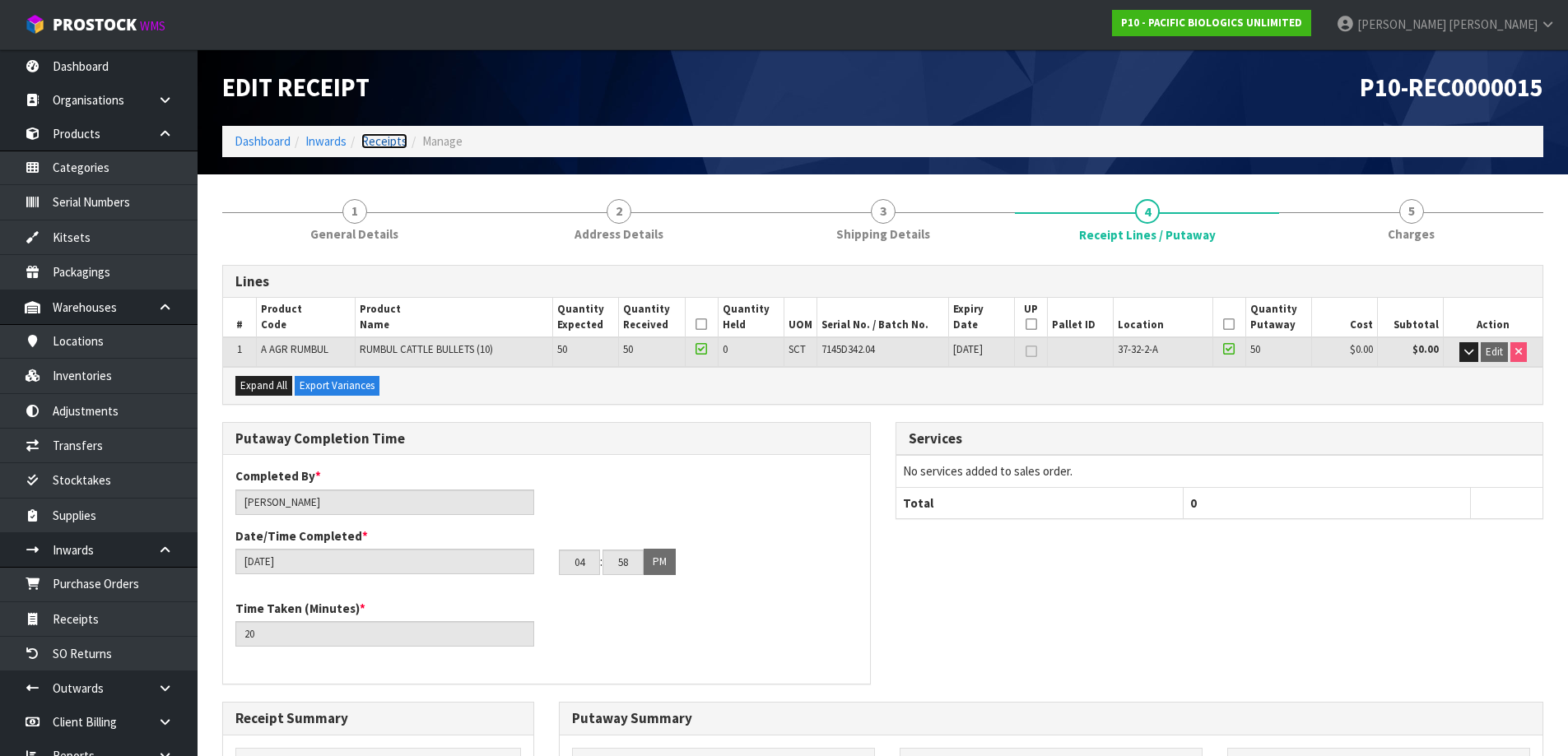
click at [382, 139] on link "Receipts" at bounding box center [384, 142] width 46 height 16
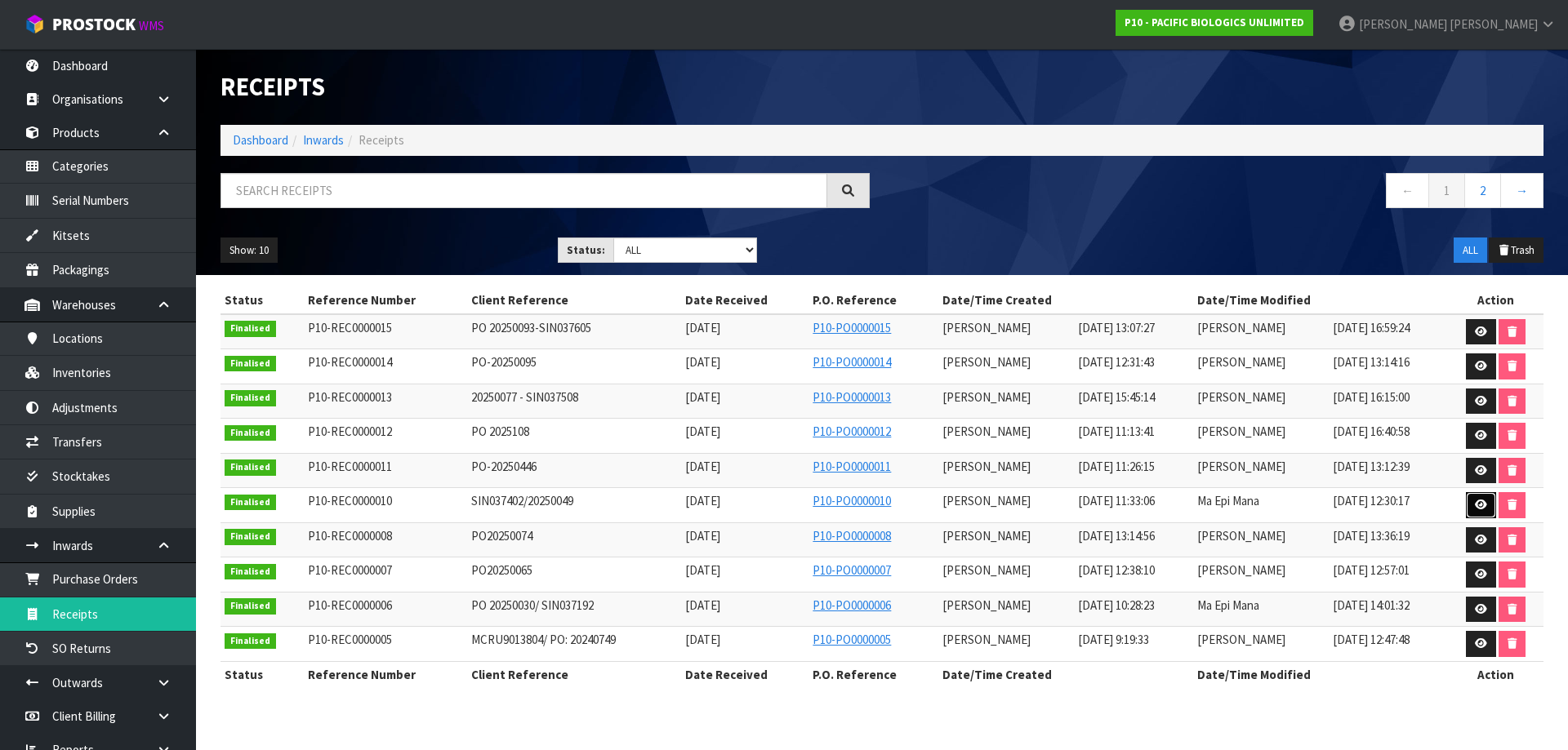
click at [1487, 502] on icon at bounding box center [1480, 505] width 12 height 11
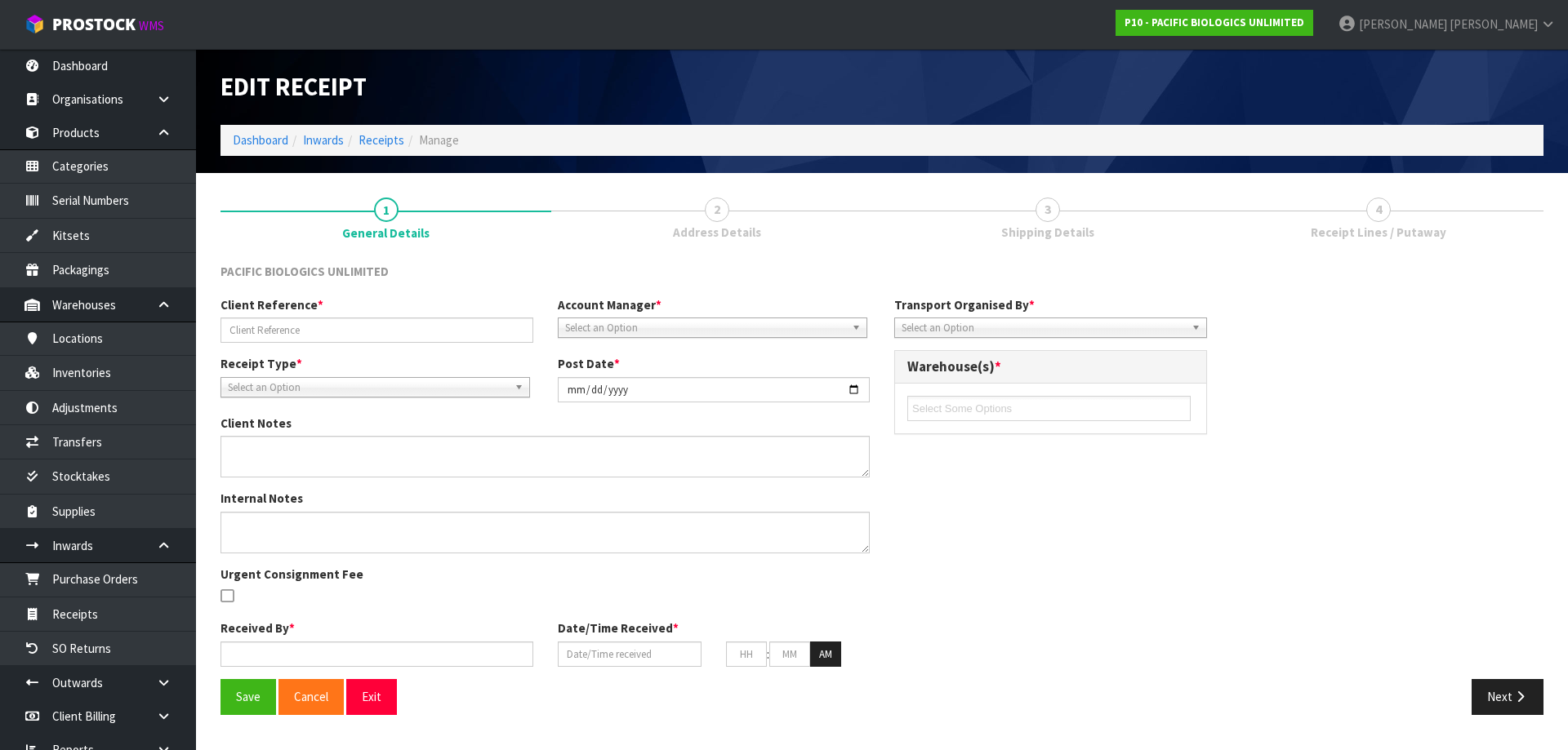
type input "SIN037402/20250049"
type input "[DATE]"
type input "[PERSON_NAME]"
type input "[DATE]"
type input "11"
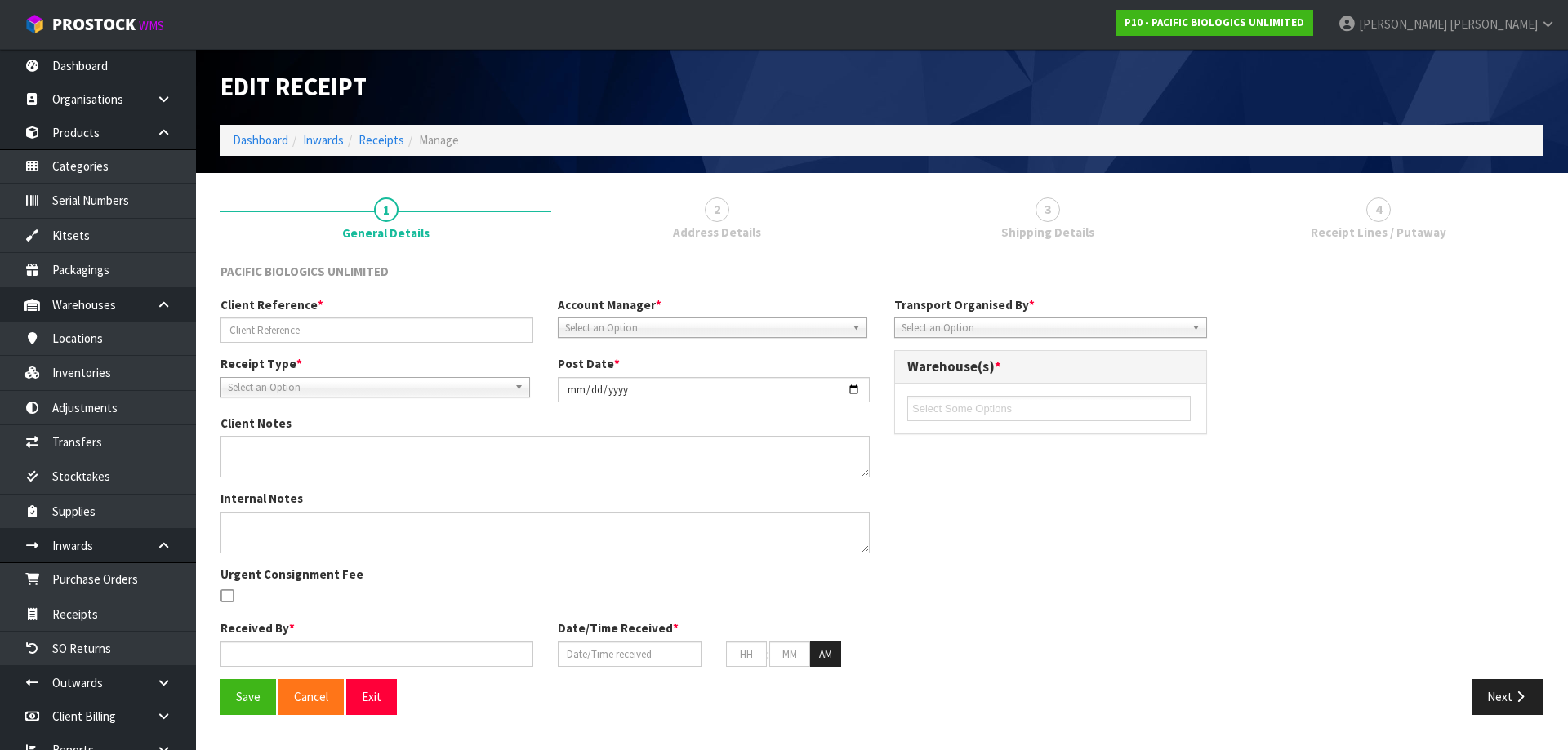
type input "33"
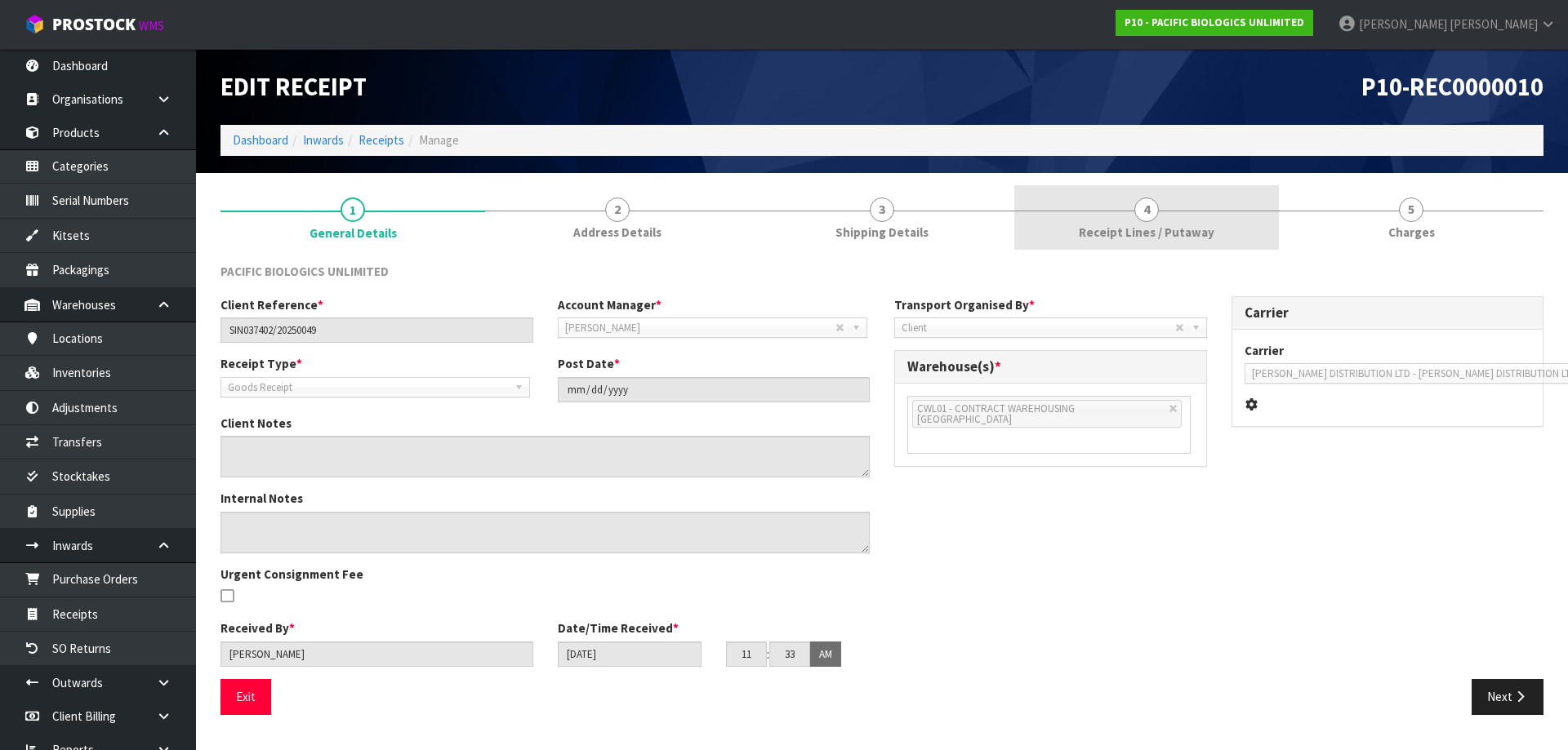
click at [1151, 222] on link "4 Receipt Lines / Putaway" at bounding box center [1146, 218] width 264 height 65
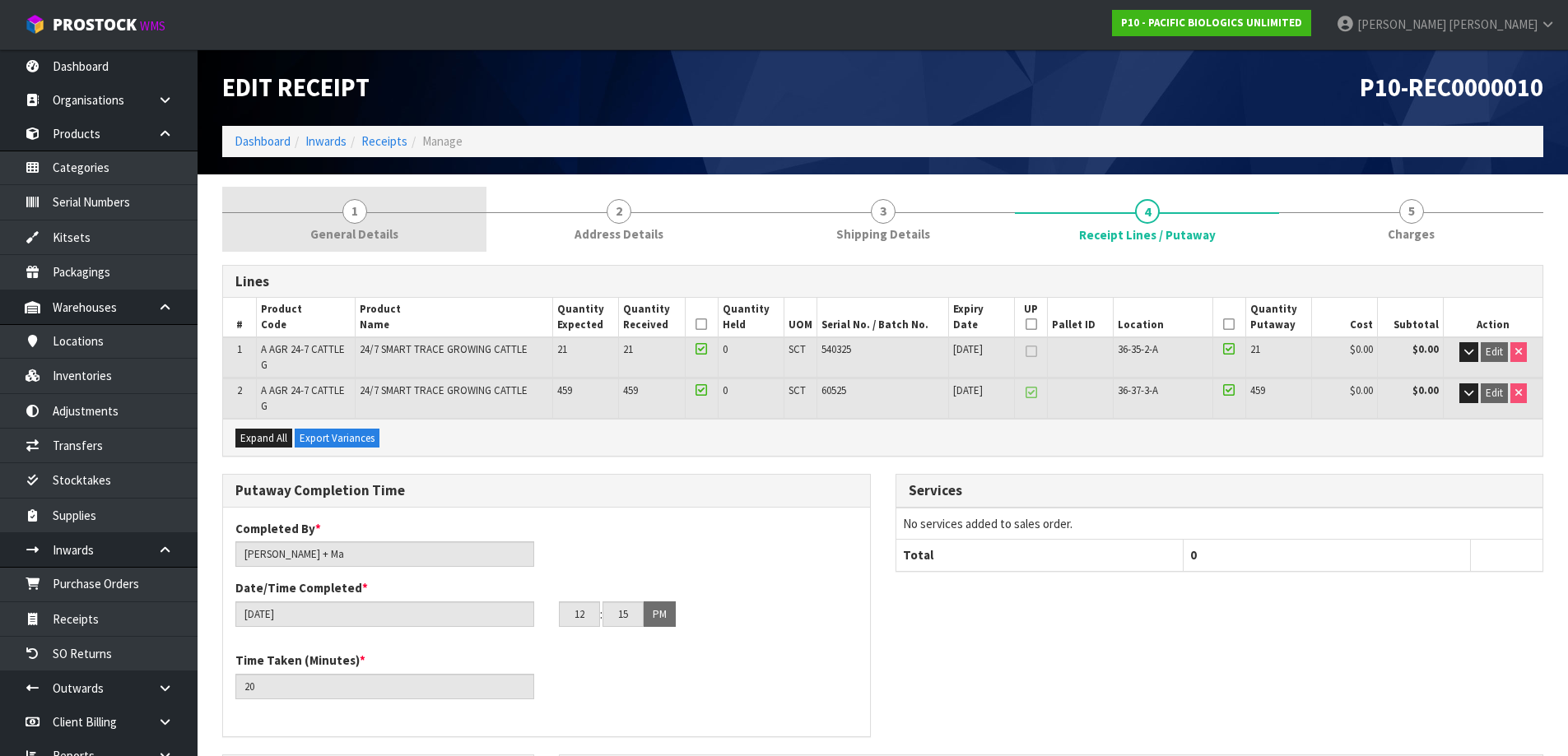
click at [355, 209] on span "1" at bounding box center [355, 211] width 25 height 25
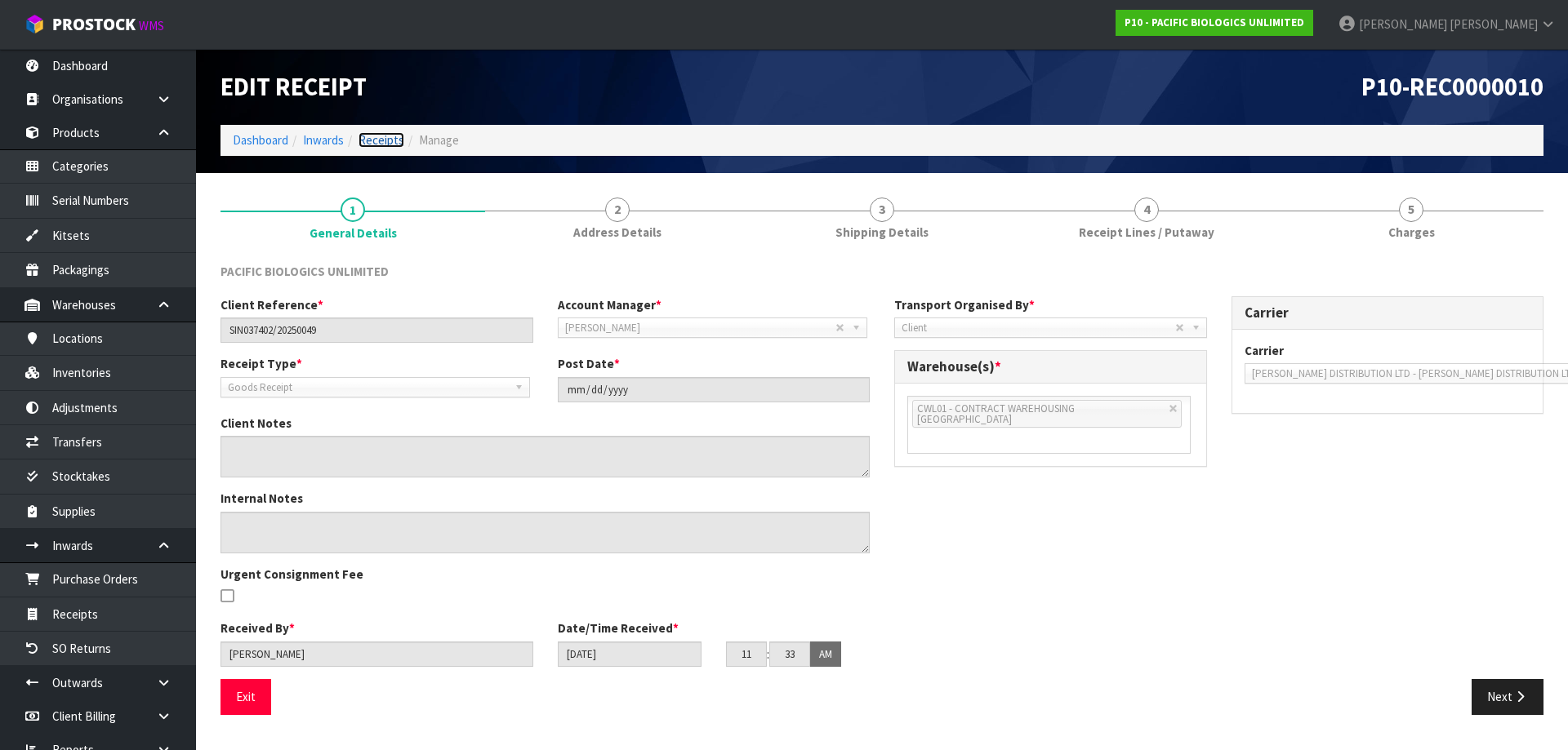
click at [373, 142] on link "Receipts" at bounding box center [381, 141] width 46 height 16
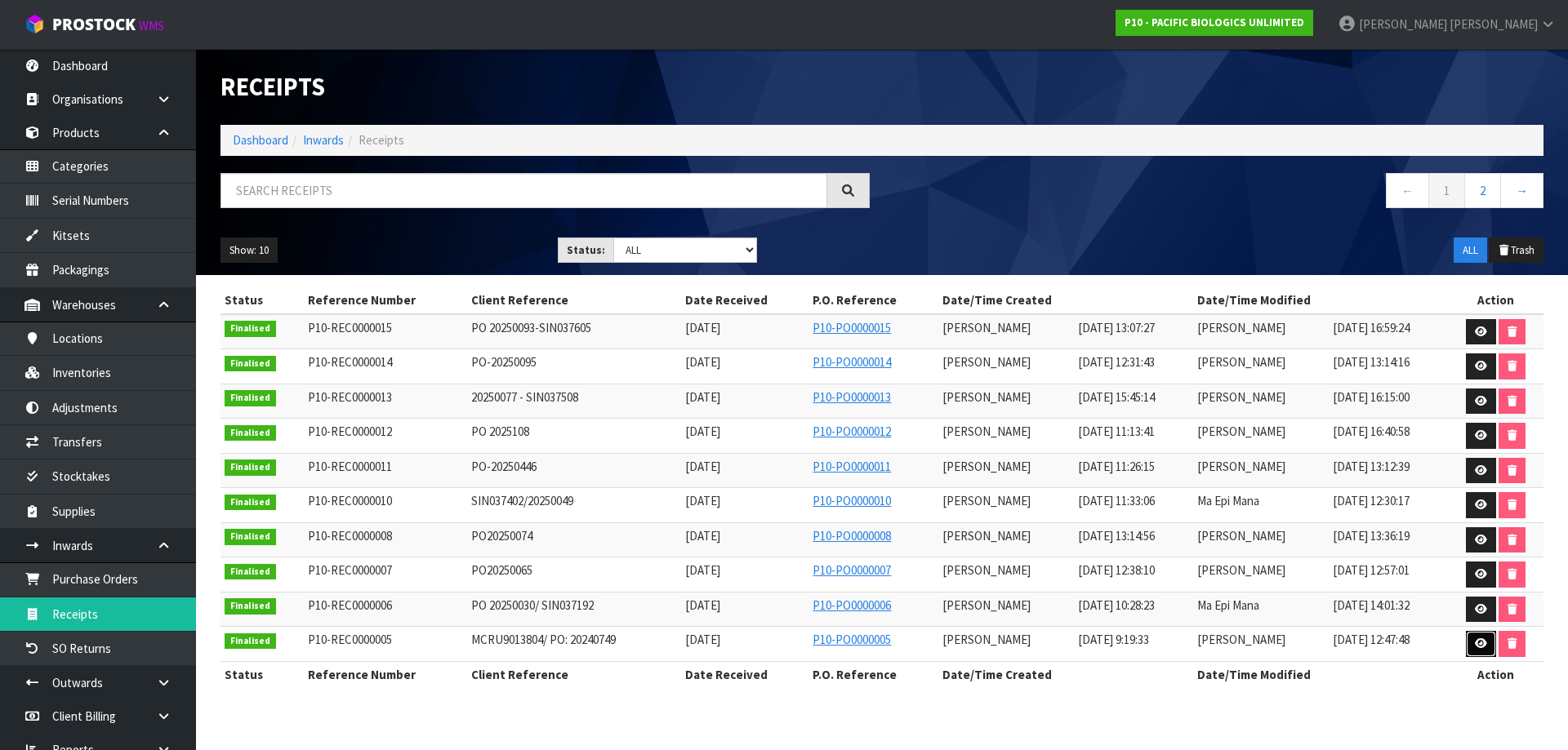
click at [1480, 645] on icon at bounding box center [1480, 644] width 12 height 11
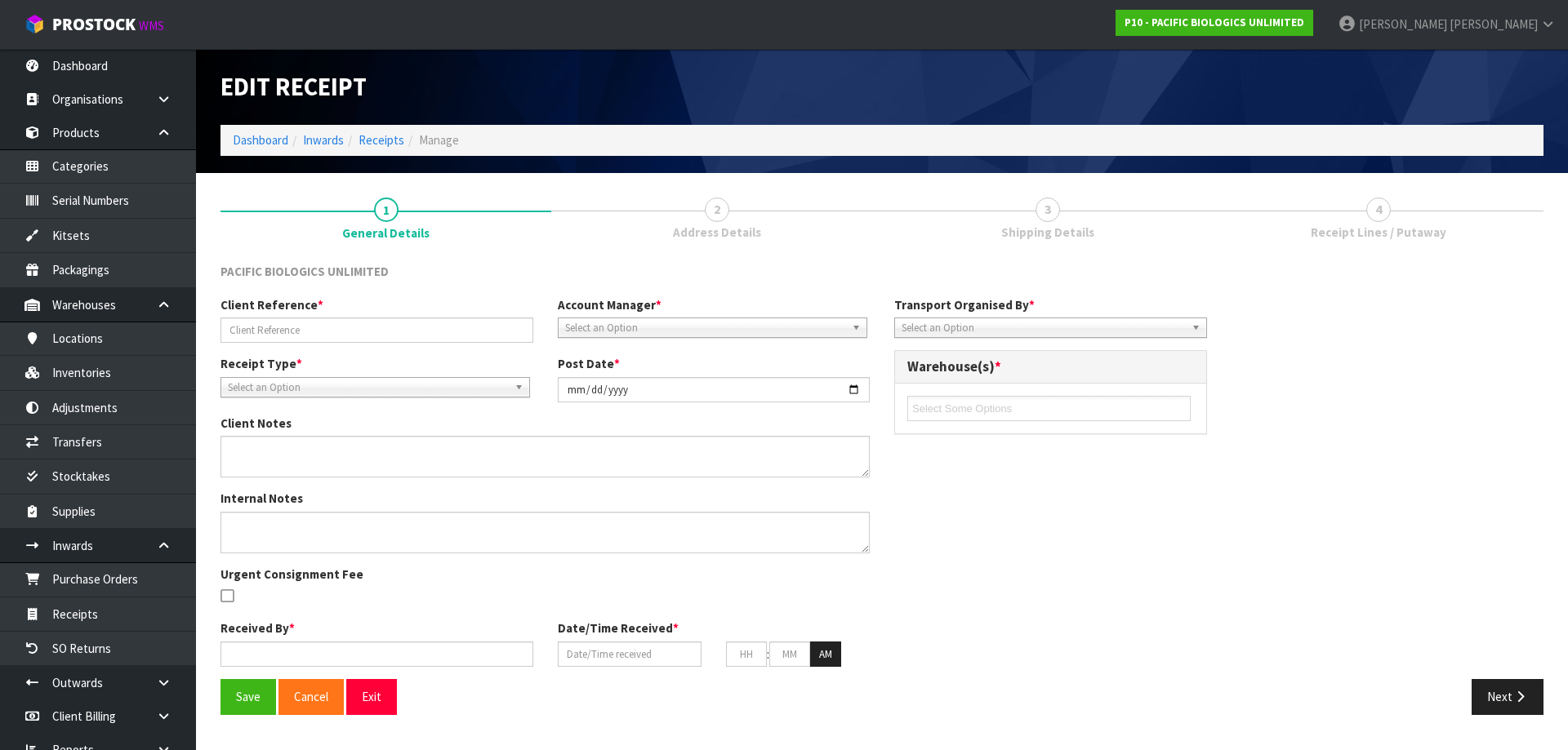
type input "MCRU9013804/ PO: 20240749"
type input "[DATE]"
type input "[PERSON_NAME]"
type input "[DATE]"
type input "09"
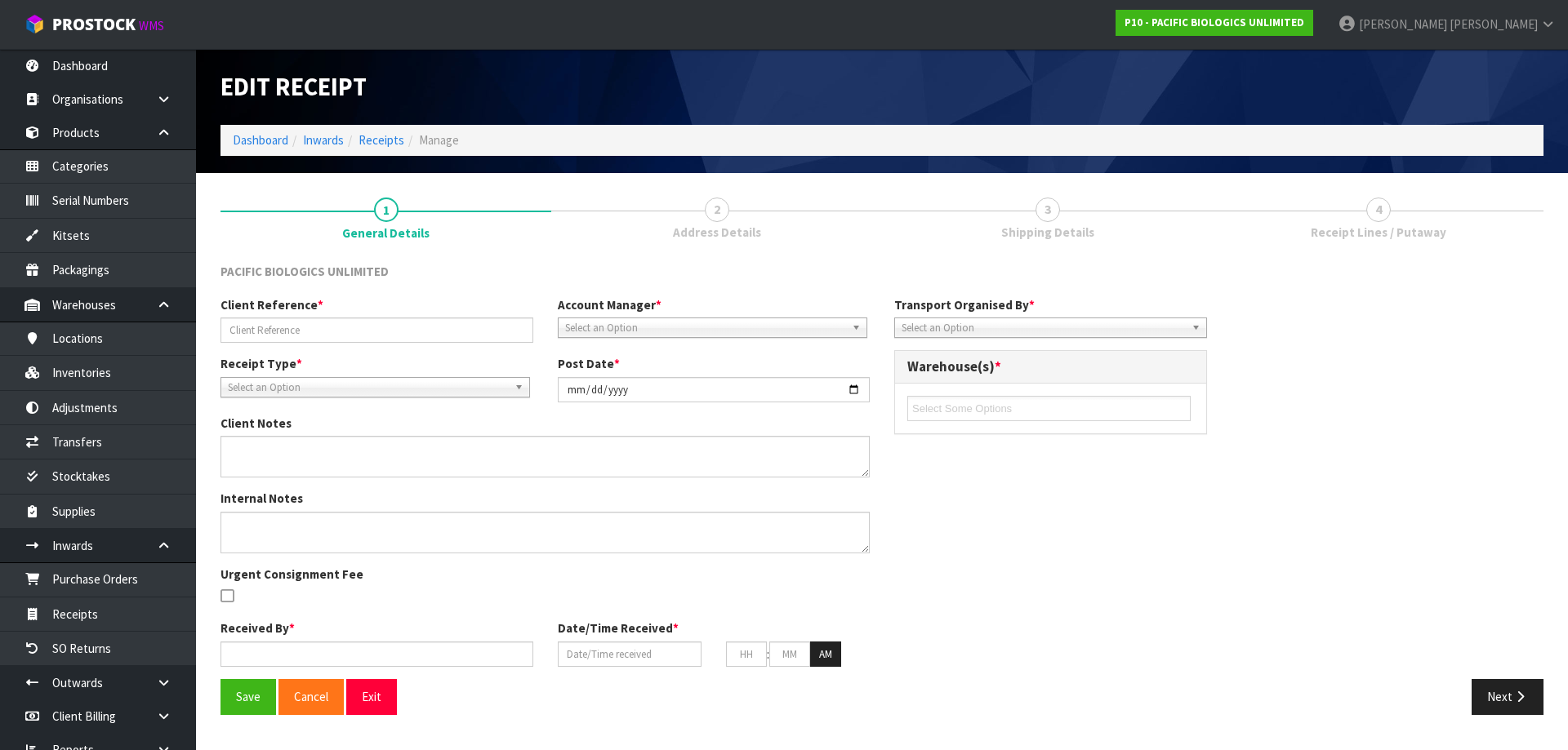
type input "19"
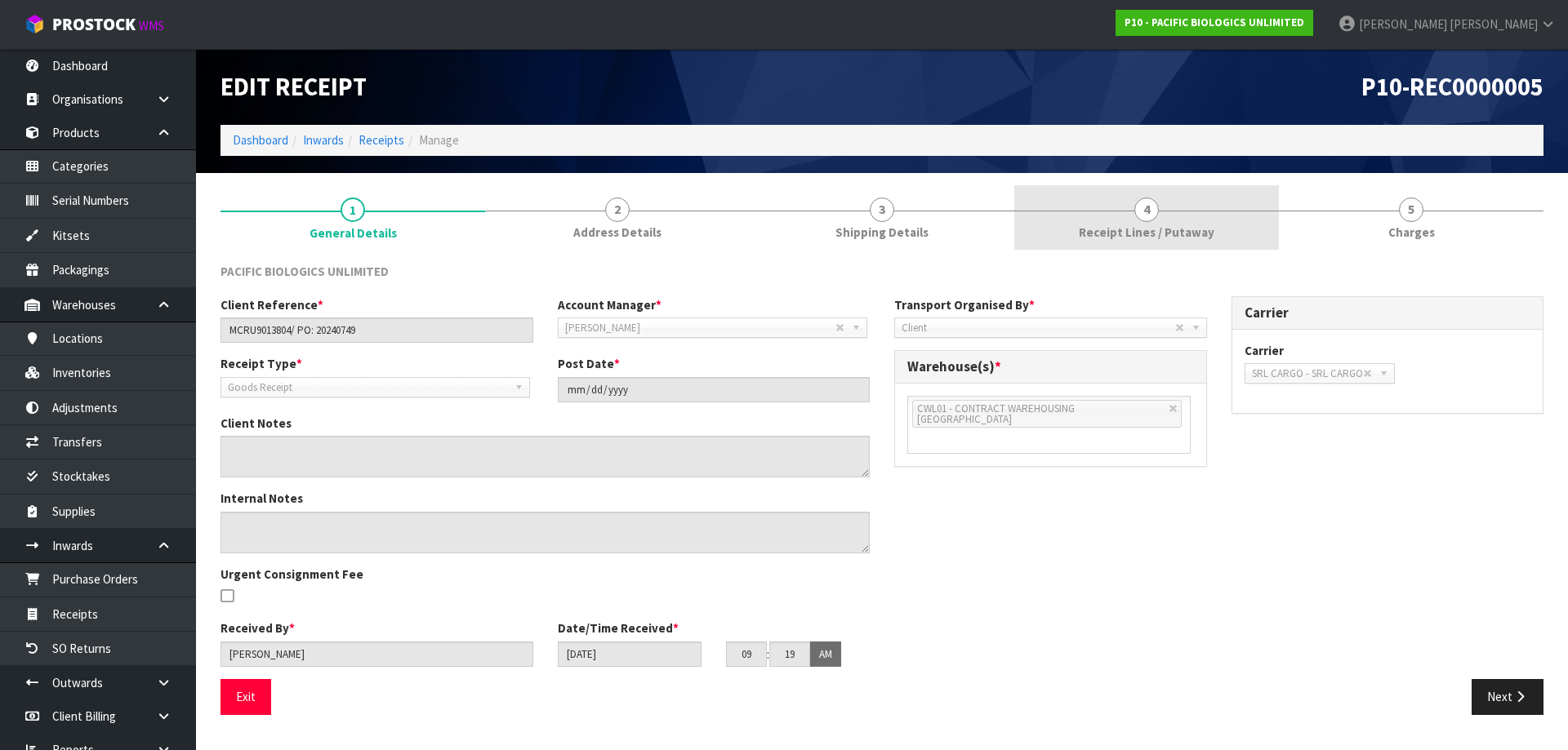
click at [1079, 220] on link "4 Receipt Lines / Putaway" at bounding box center [1146, 218] width 264 height 65
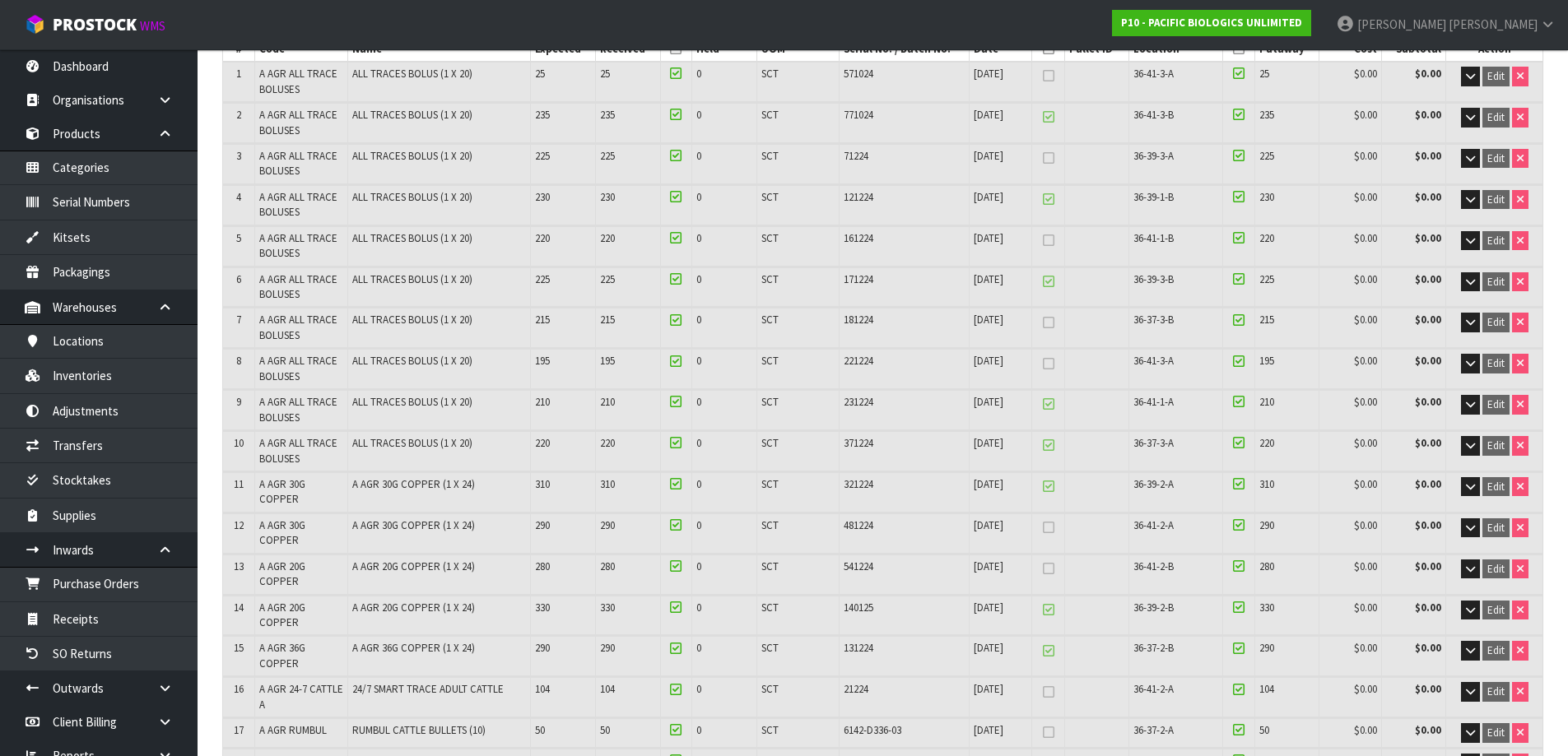
scroll to position [247, 0]
